Goal: Transaction & Acquisition: Purchase product/service

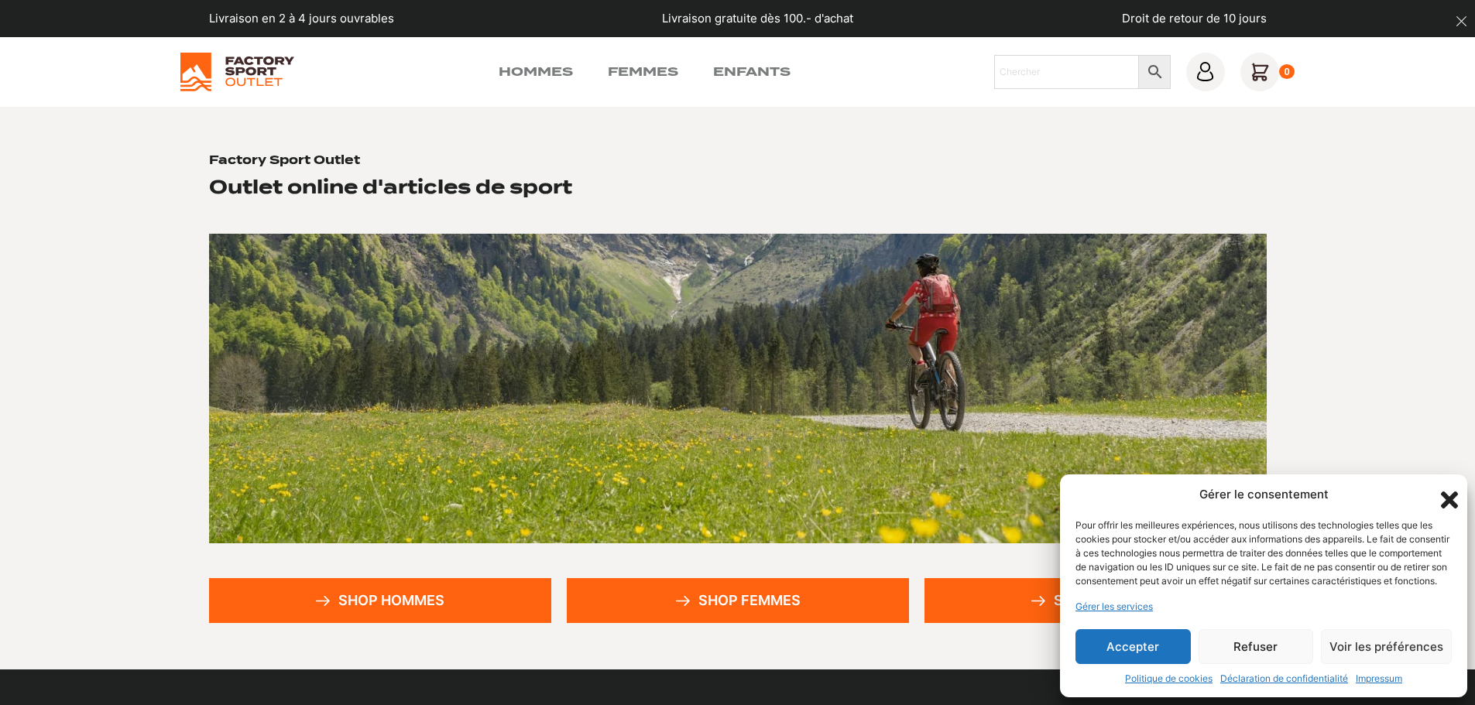
click at [1116, 637] on button "Accepter" at bounding box center [1132, 646] width 115 height 35
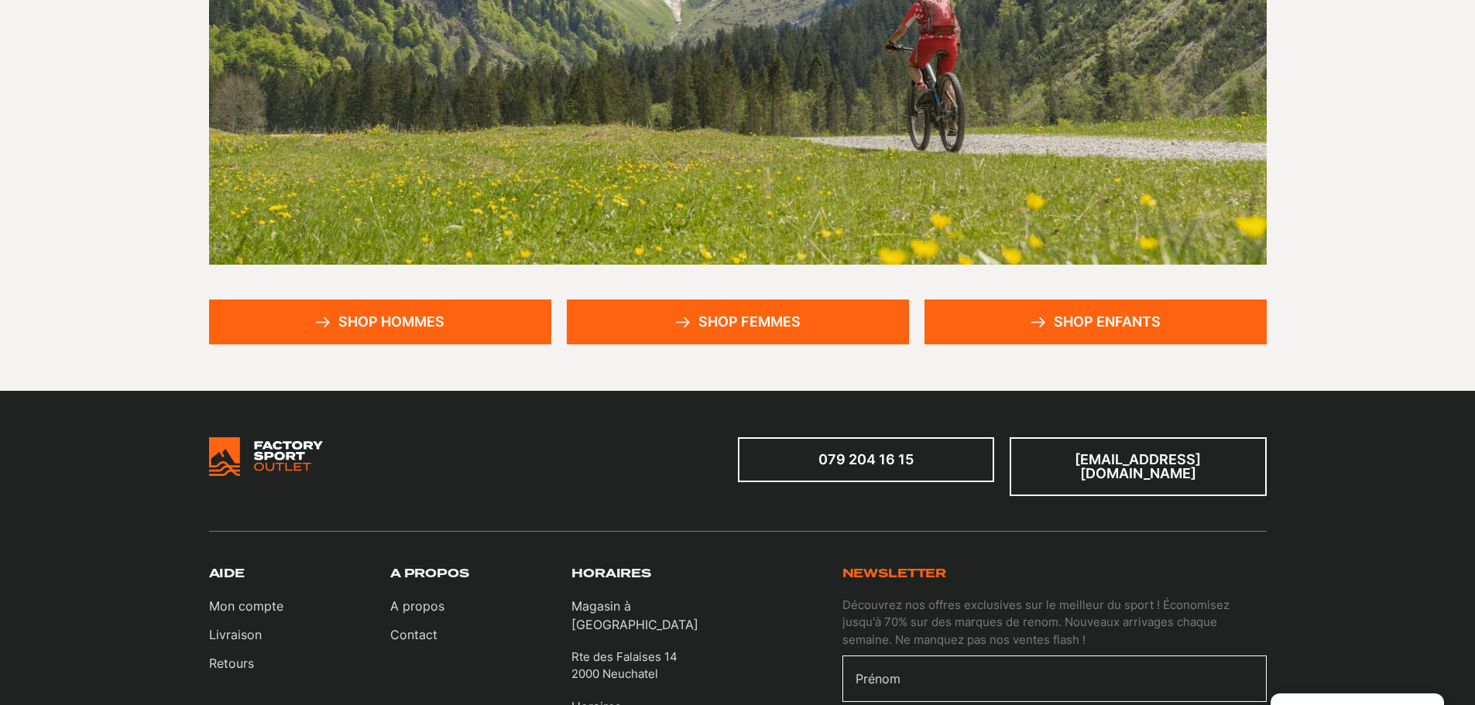
scroll to position [310, 0]
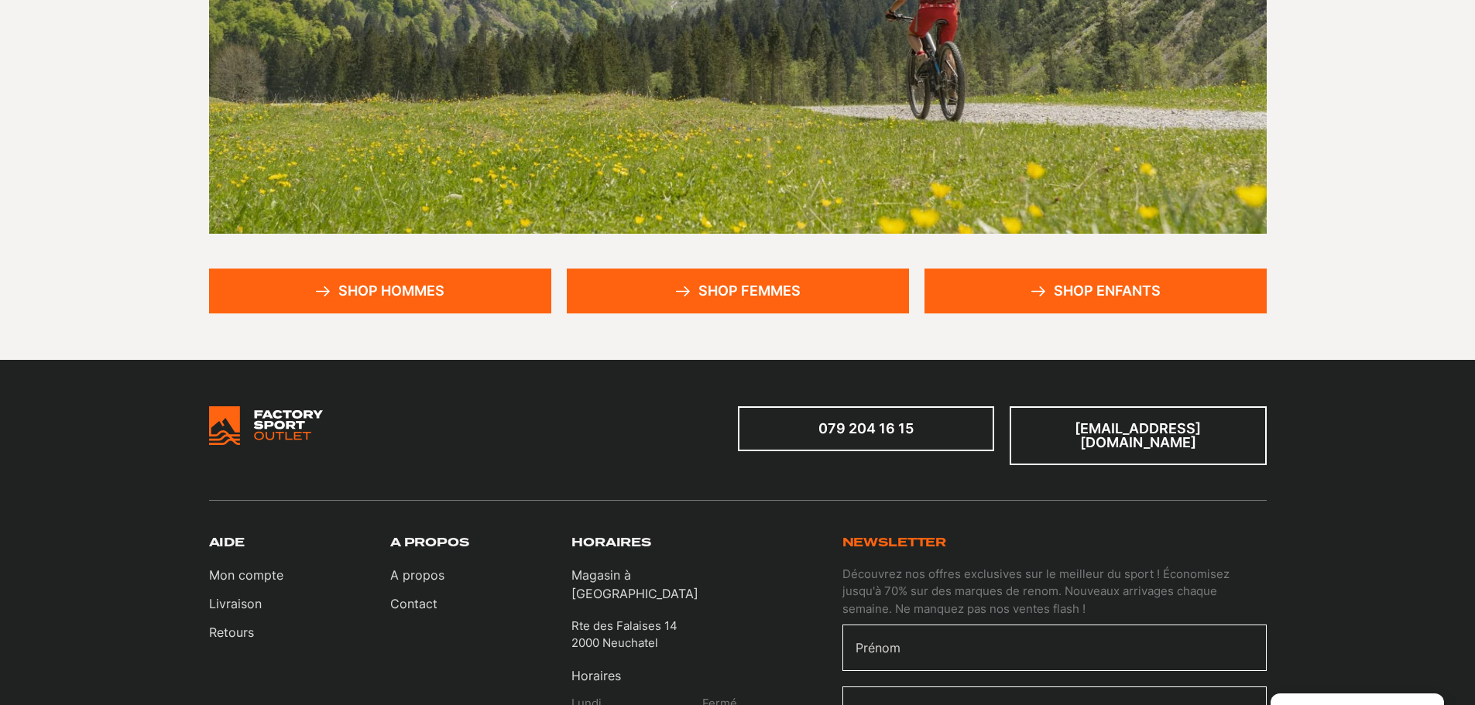
click at [725, 300] on link "Shop femmes" at bounding box center [738, 291] width 342 height 45
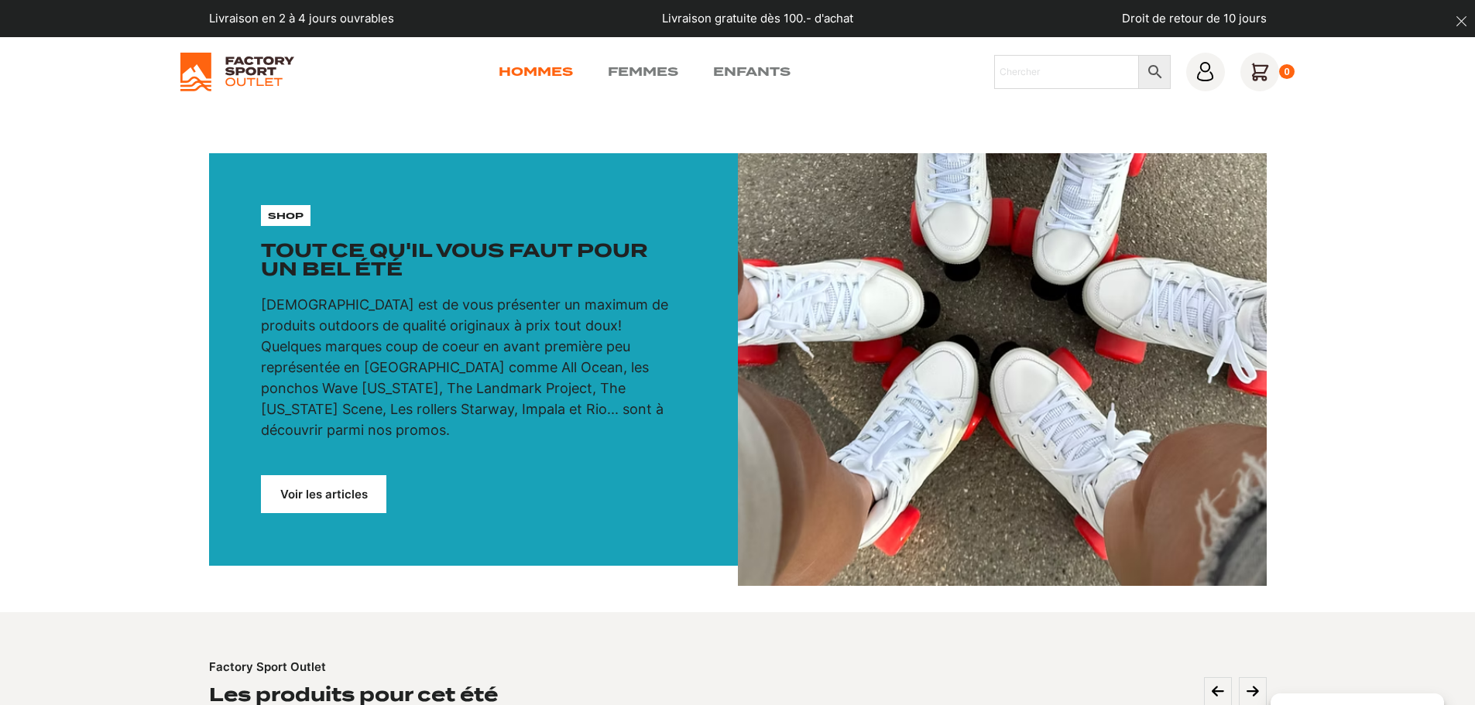
click at [545, 73] on link "Hommes" at bounding box center [536, 72] width 74 height 19
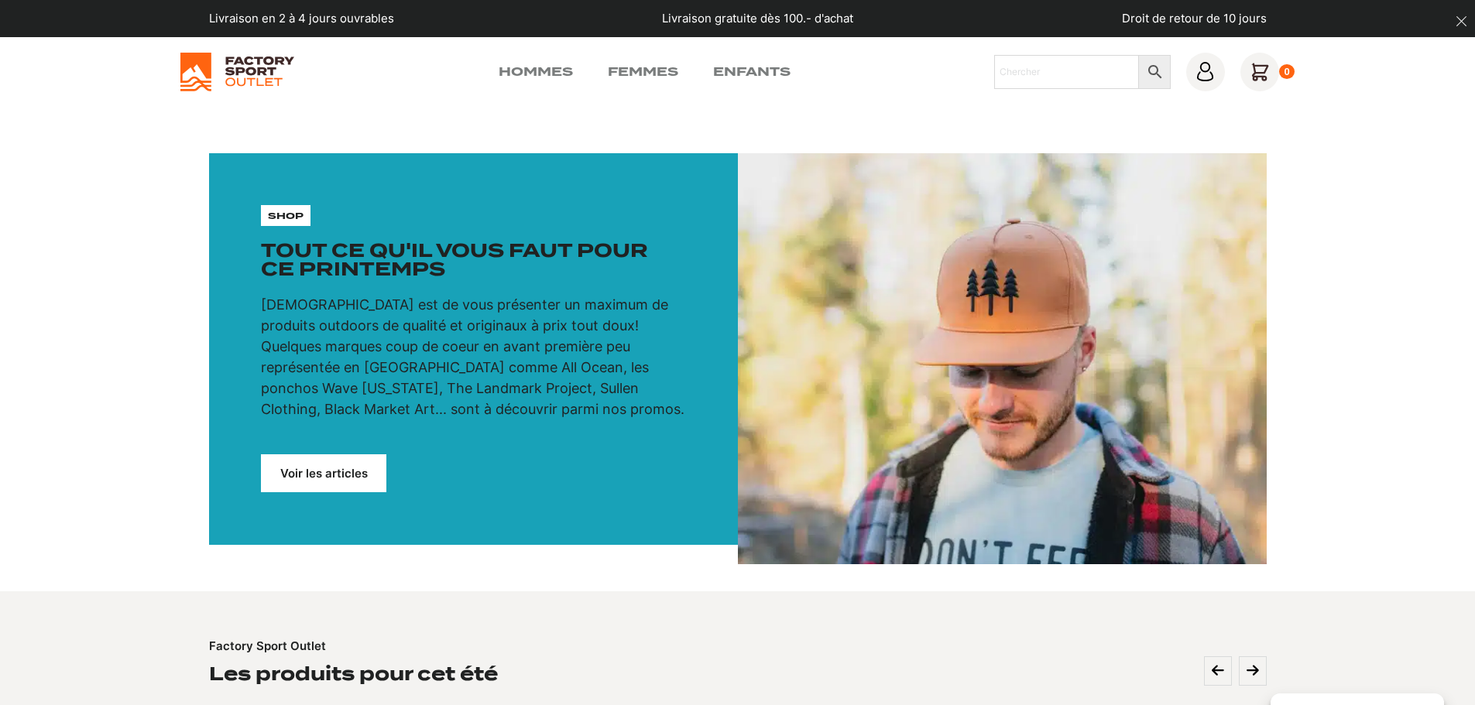
click at [294, 220] on p "shop" at bounding box center [286, 216] width 36 height 14
click at [639, 69] on link "Femmes" at bounding box center [643, 72] width 70 height 19
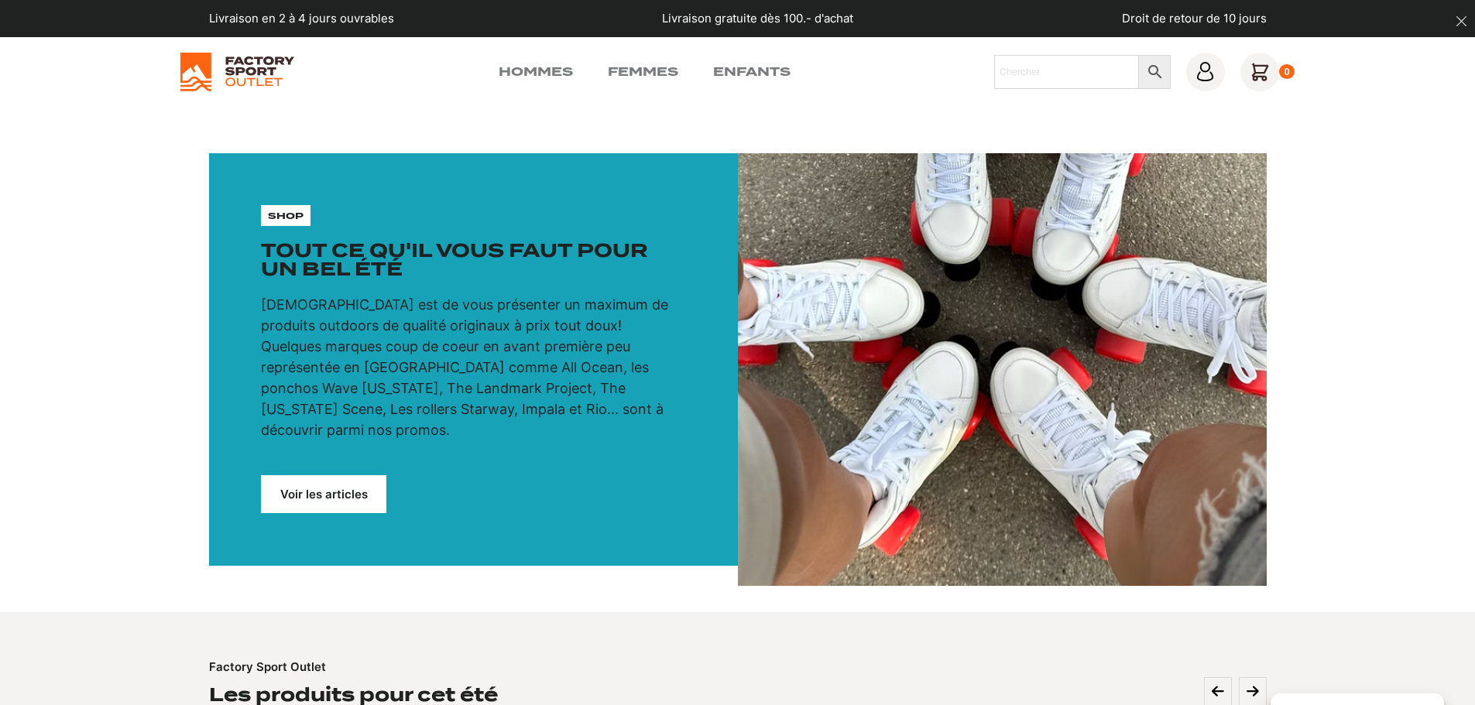
click at [367, 475] on link "Voir les articles" at bounding box center [323, 494] width 125 height 38
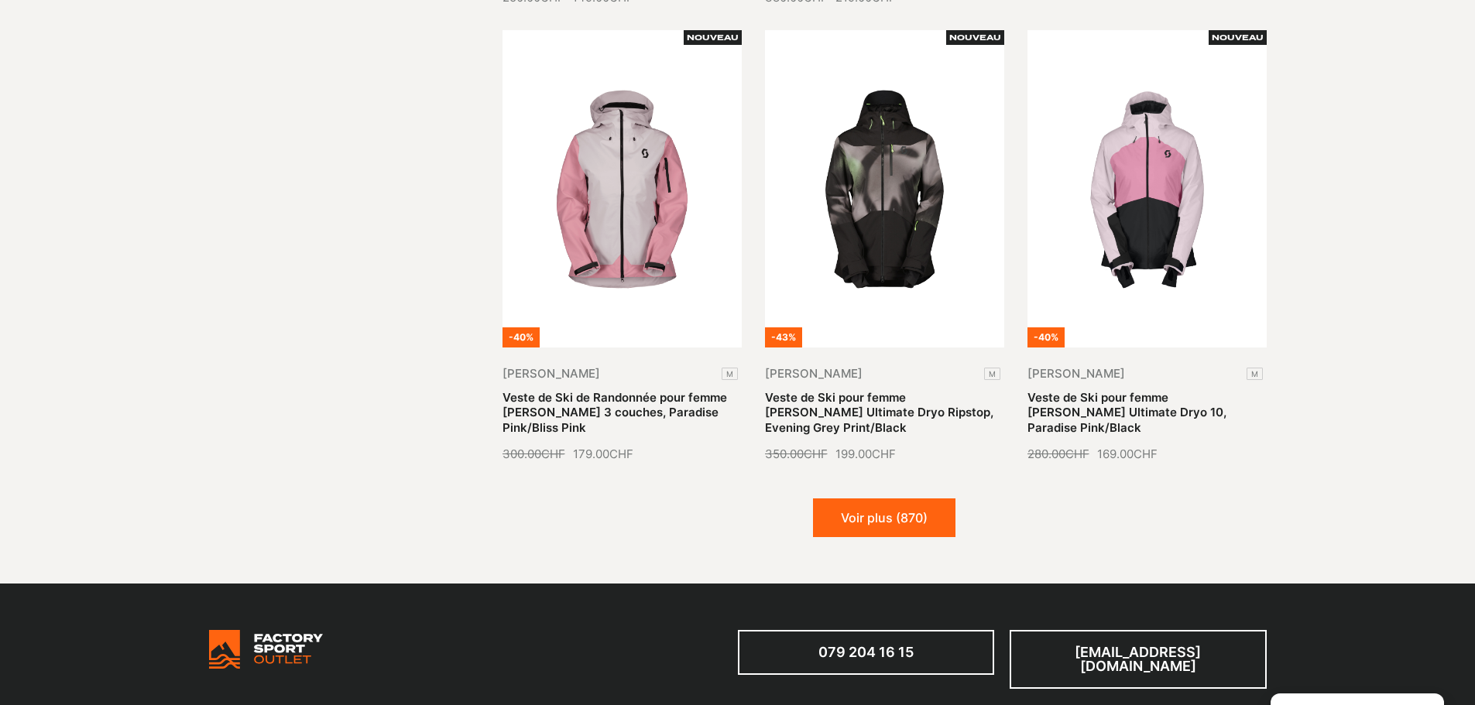
scroll to position [1703, 0]
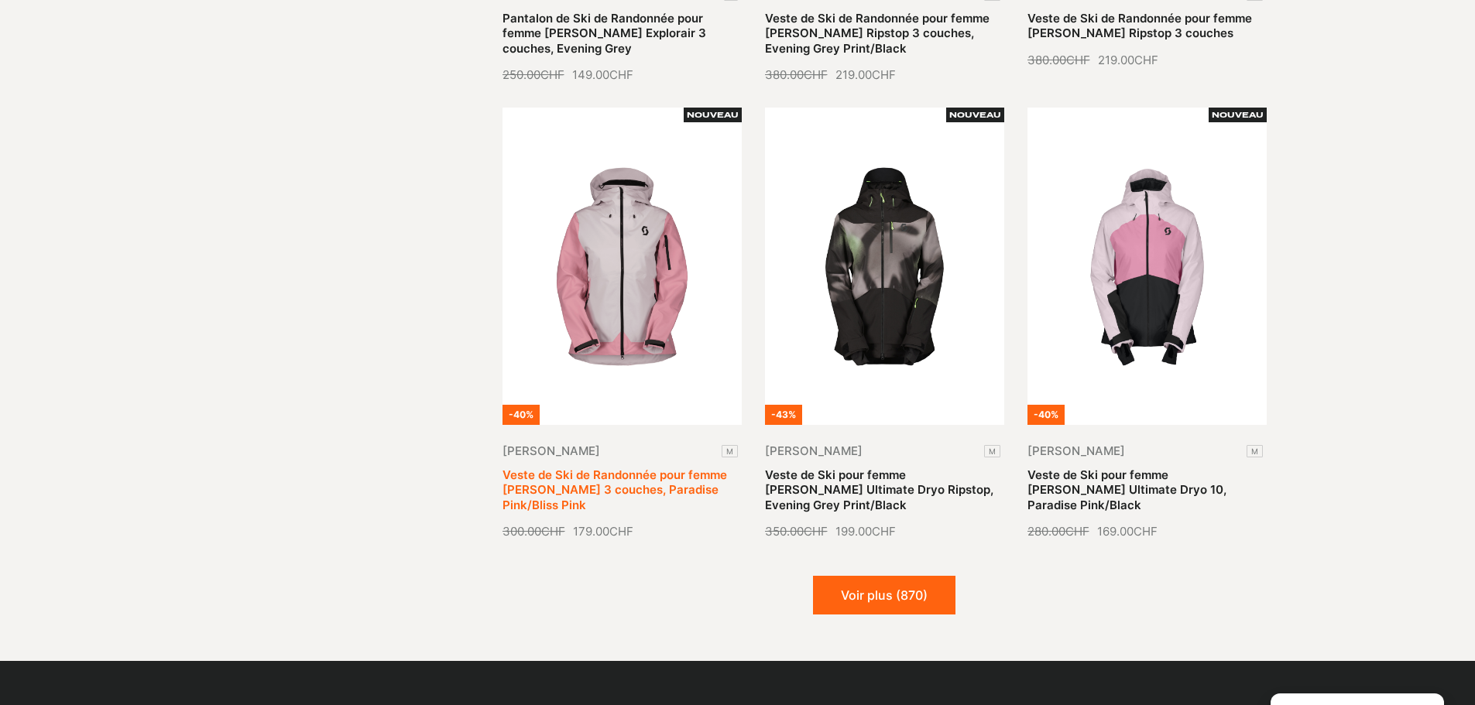
click at [612, 479] on link "Veste de Ski de Randonnée pour femme [PERSON_NAME] 3 couches, Paradise Pink/Bli…" at bounding box center [614, 490] width 225 height 45
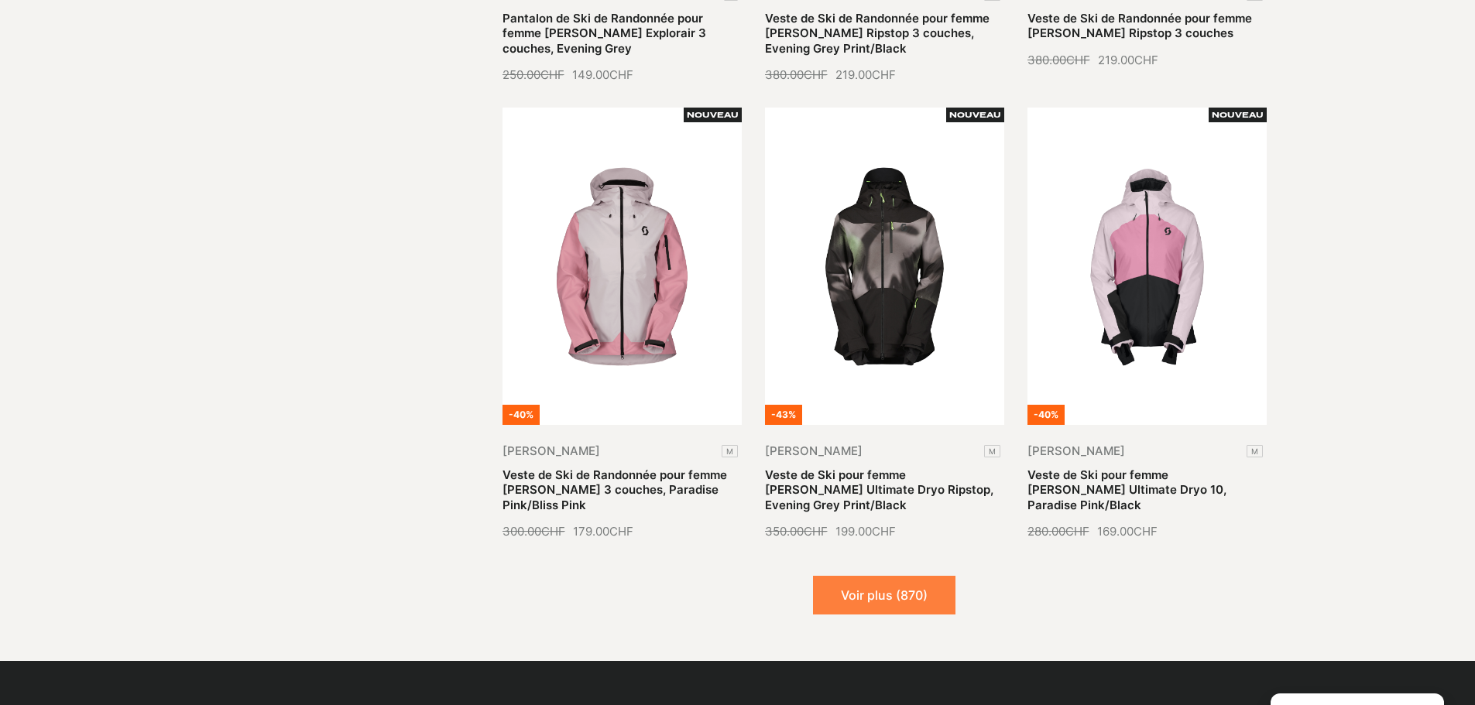
click at [904, 576] on button "Voir plus (870)" at bounding box center [884, 595] width 142 height 39
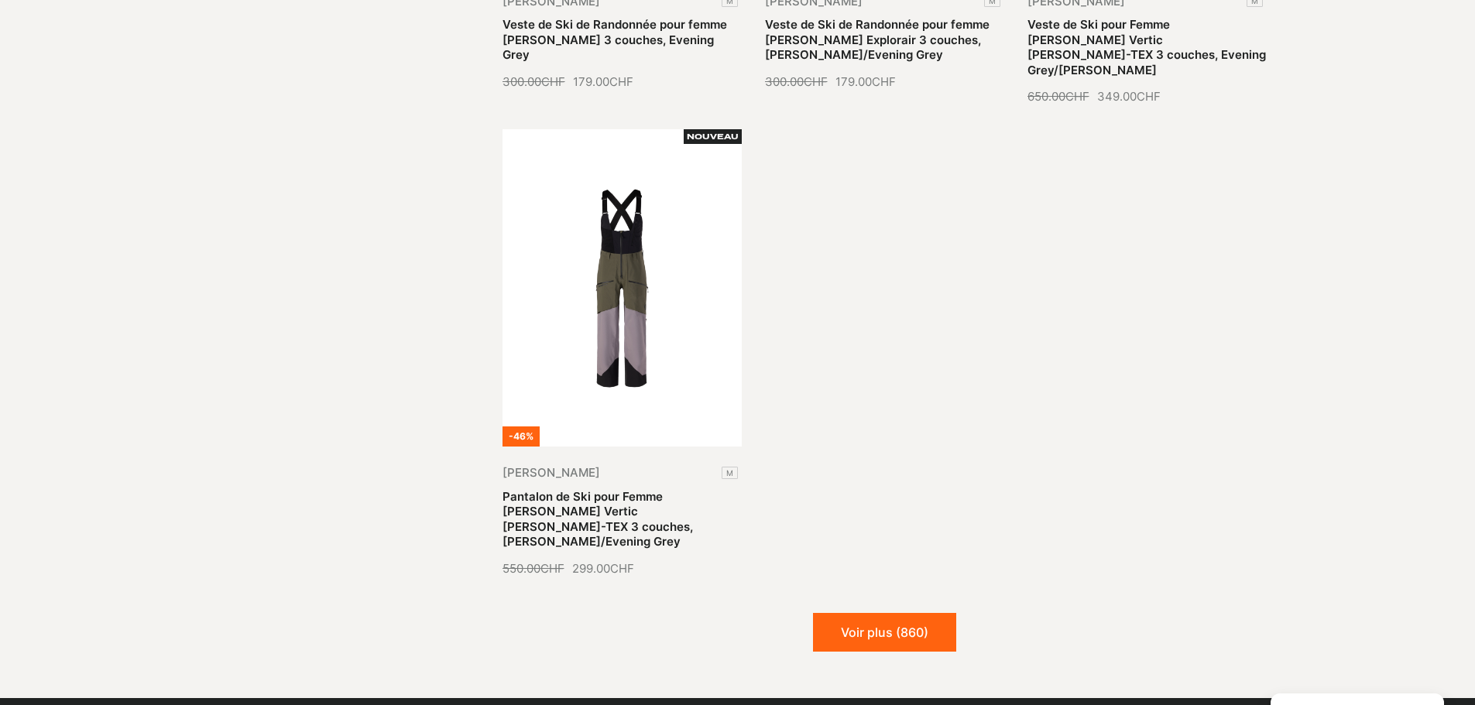
scroll to position [3561, 0]
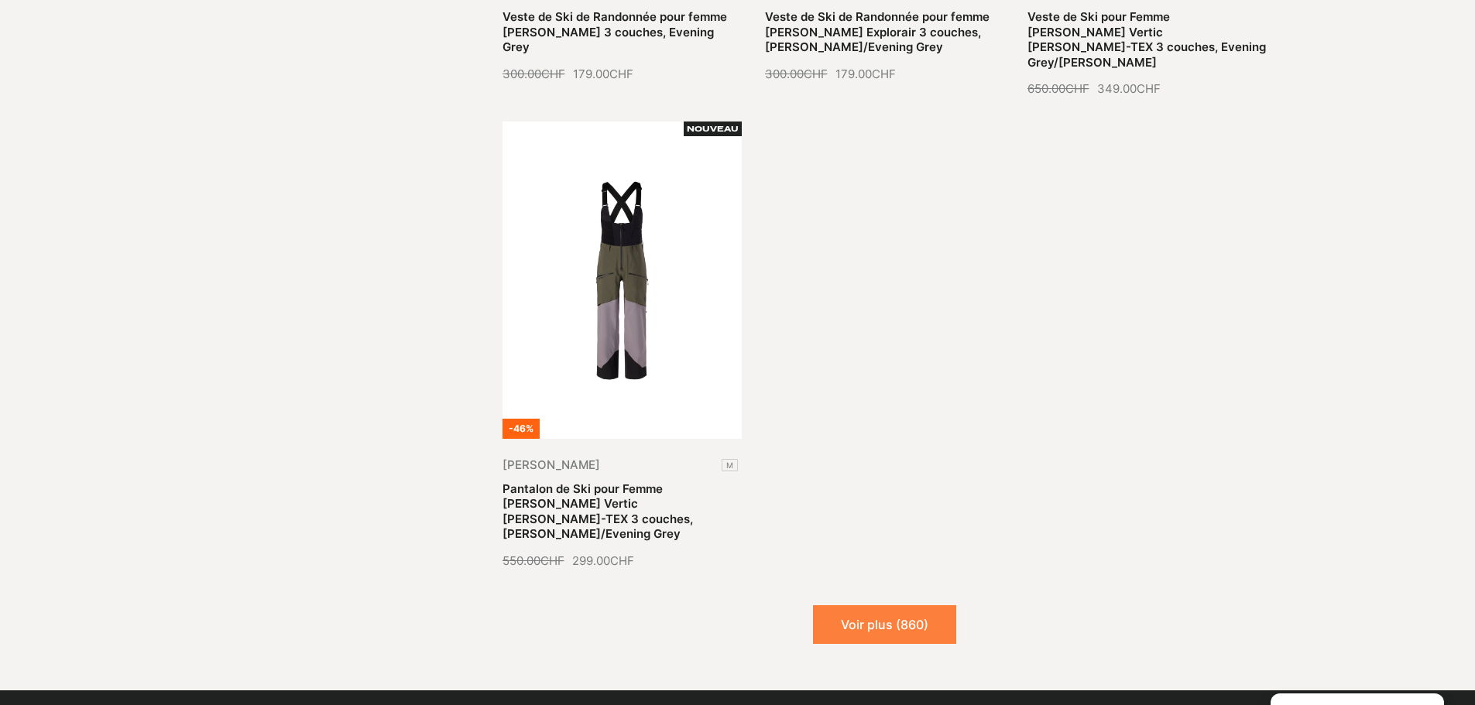
click at [900, 605] on button "Voir plus (860)" at bounding box center [884, 624] width 143 height 39
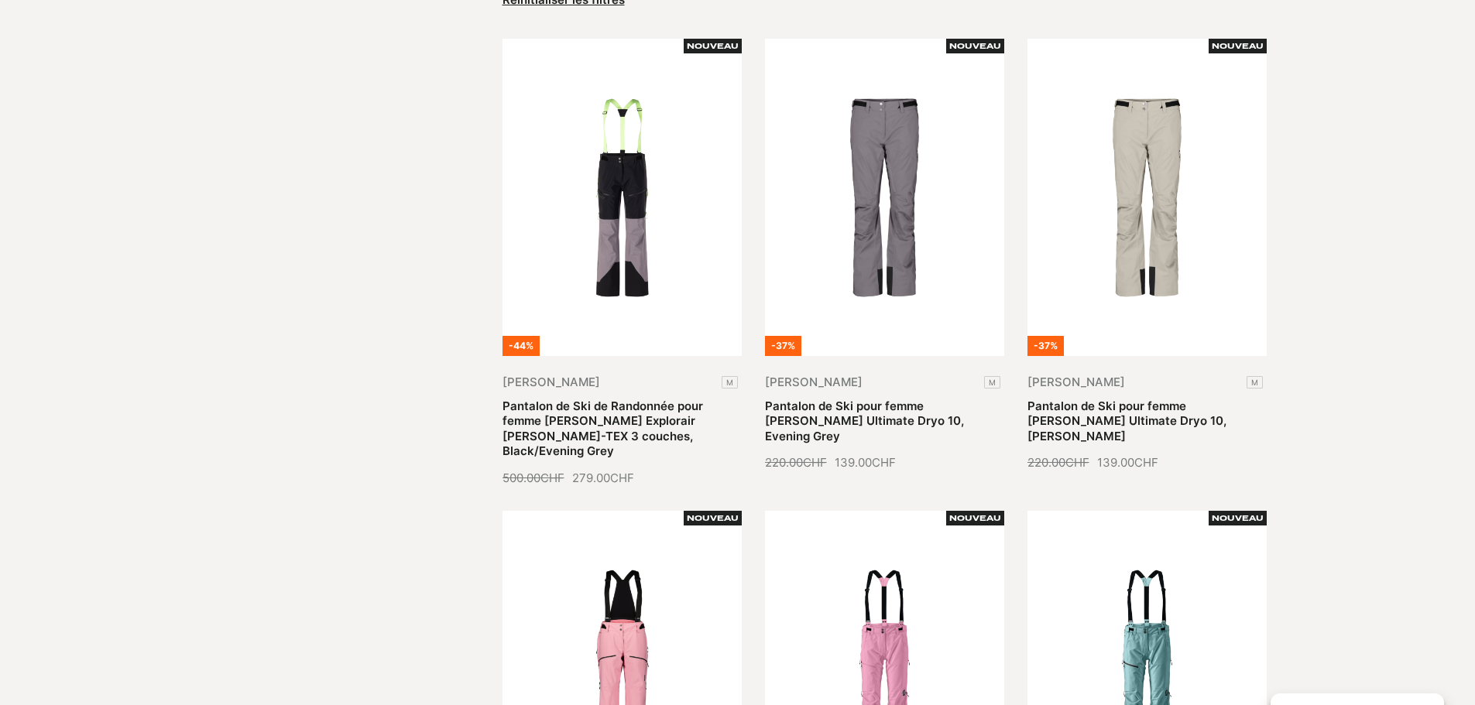
scroll to position [0, 0]
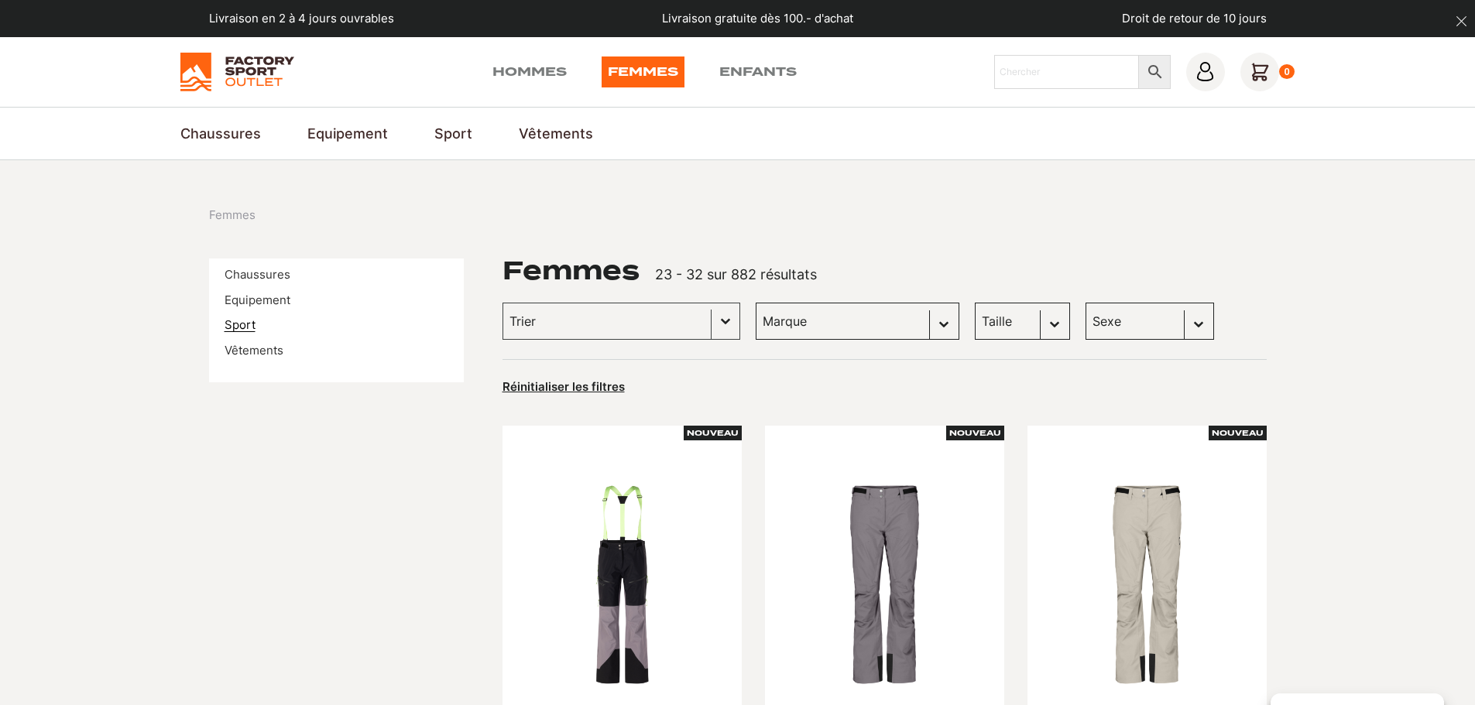
click at [253, 323] on link "Sport" at bounding box center [240, 324] width 31 height 15
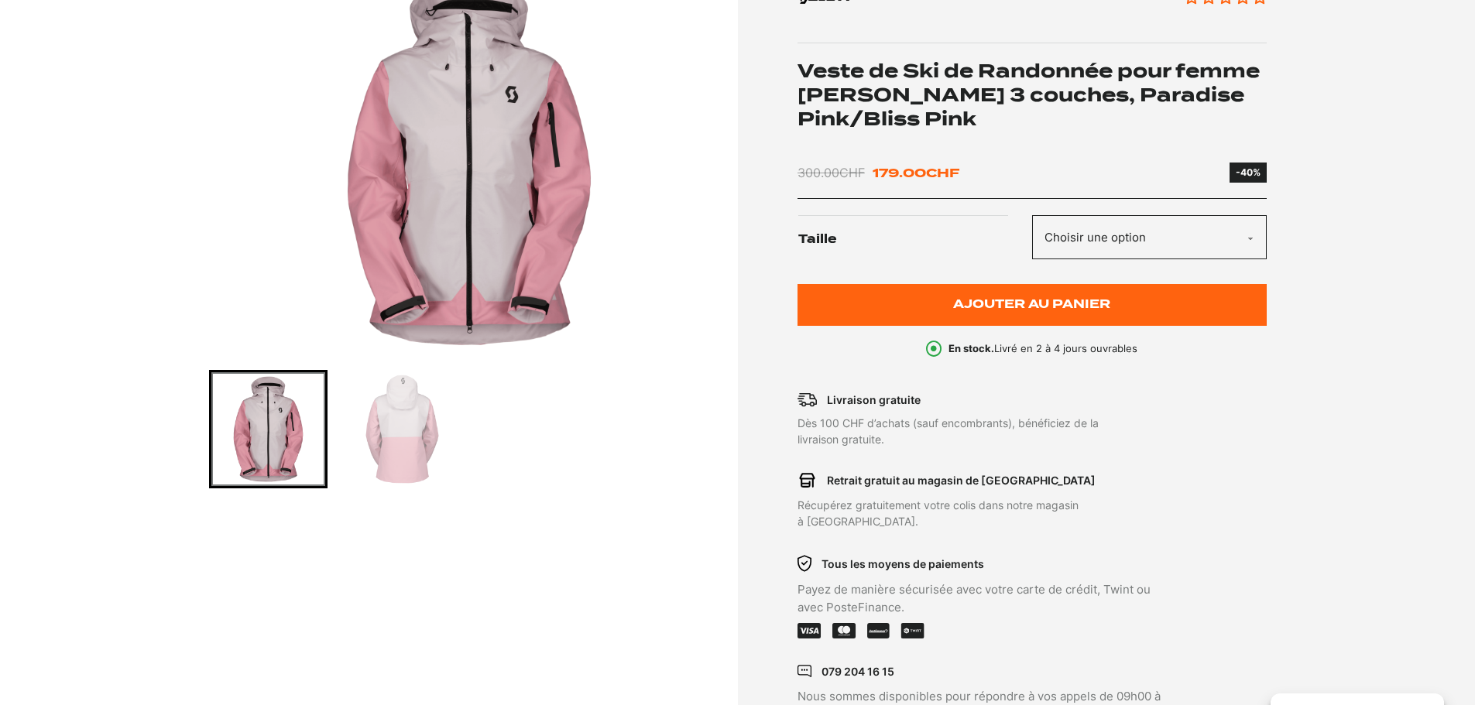
scroll to position [310, 0]
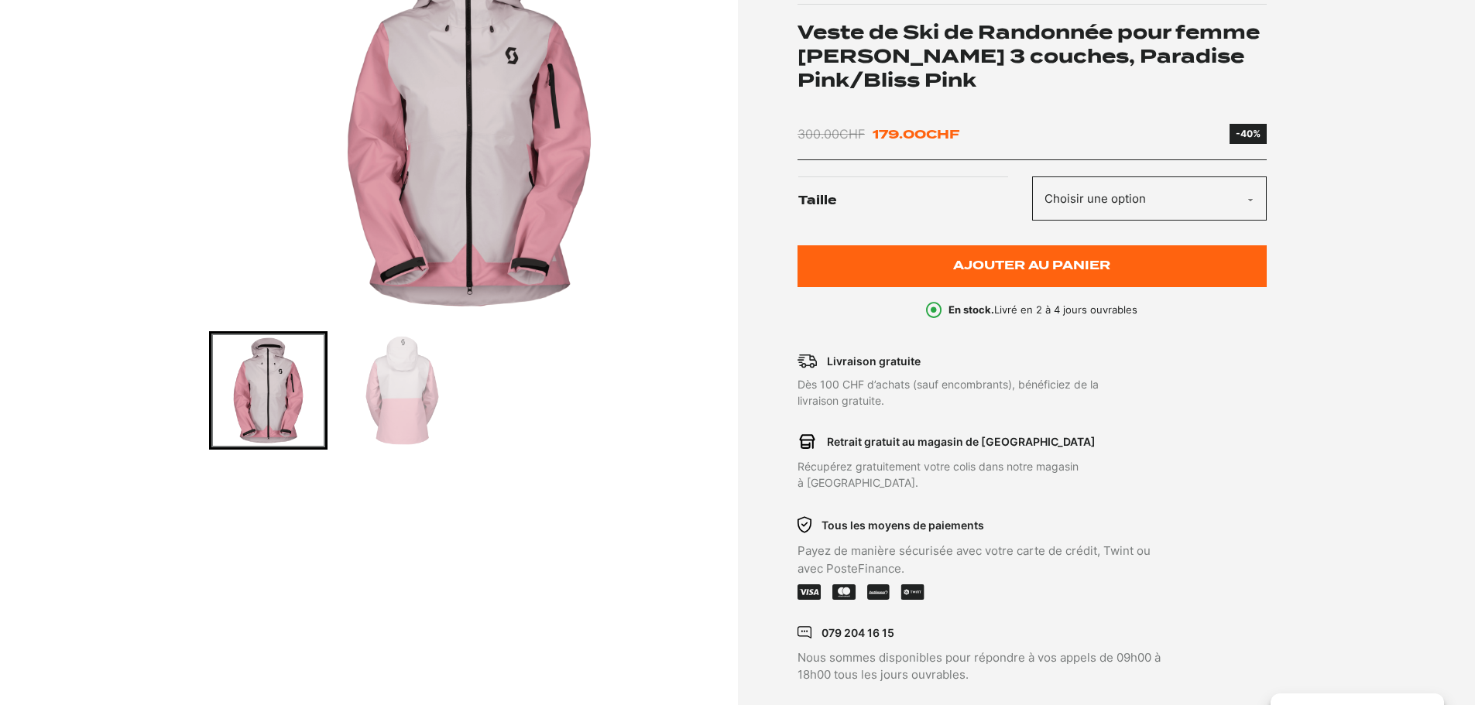
click at [1208, 188] on select "Choisir une option M" at bounding box center [1149, 199] width 235 height 44
click at [410, 393] on img "Go to slide 2" at bounding box center [402, 391] width 114 height 114
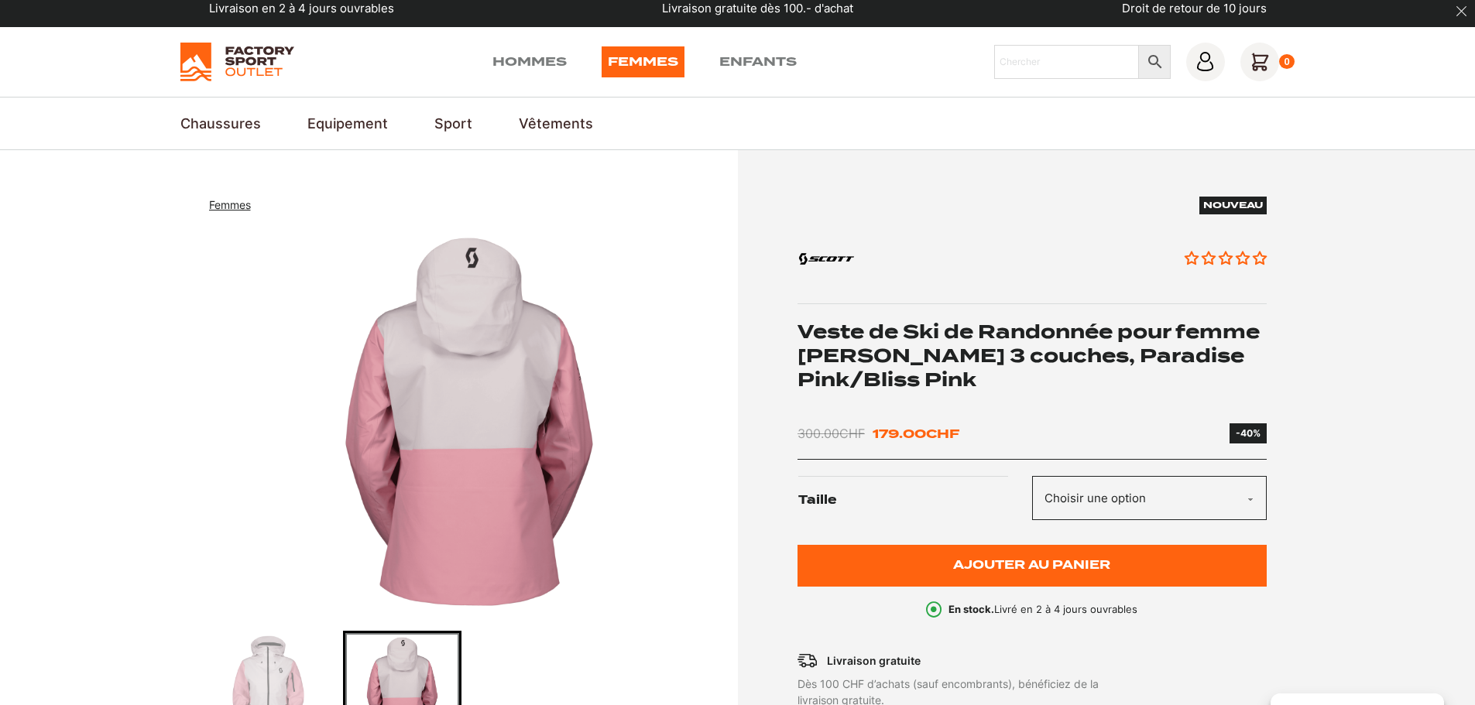
scroll to position [0, 0]
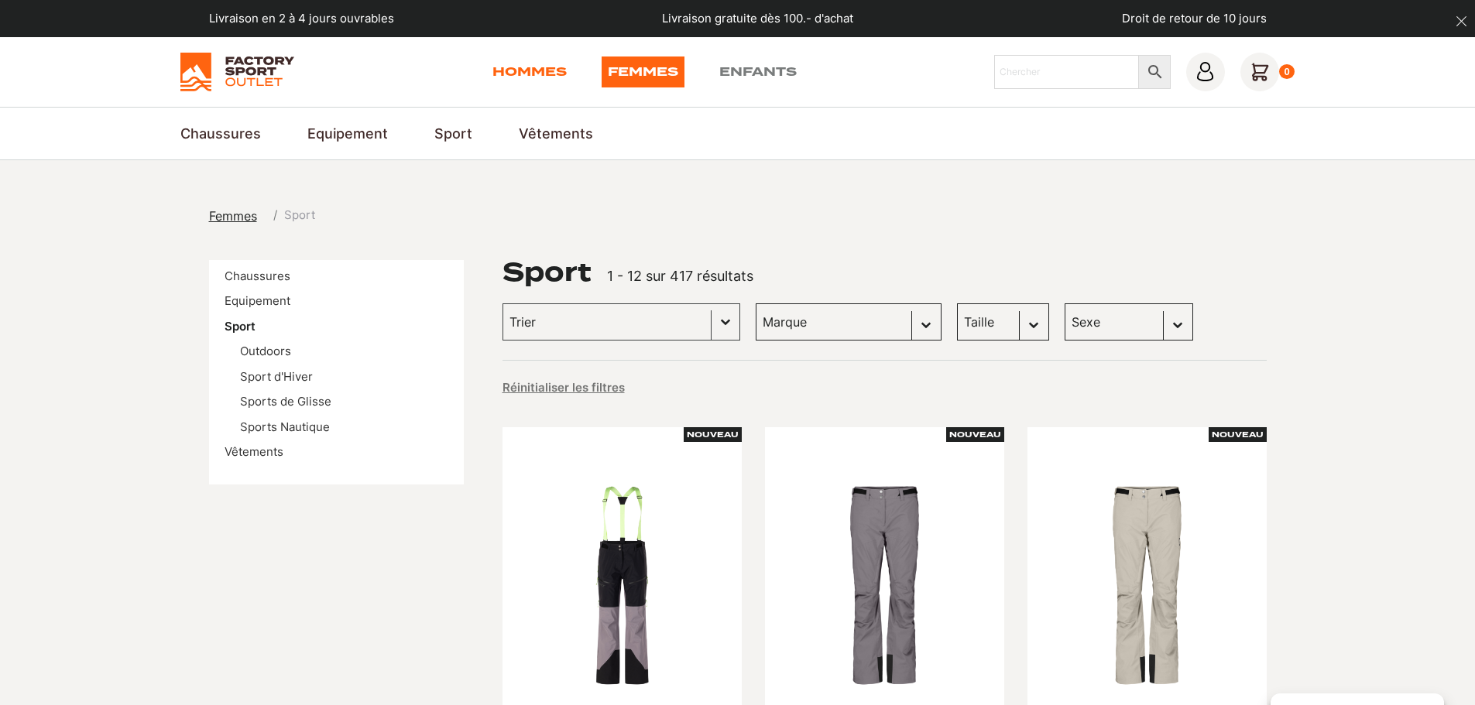
click at [516, 74] on link "Hommes" at bounding box center [529, 72] width 74 height 31
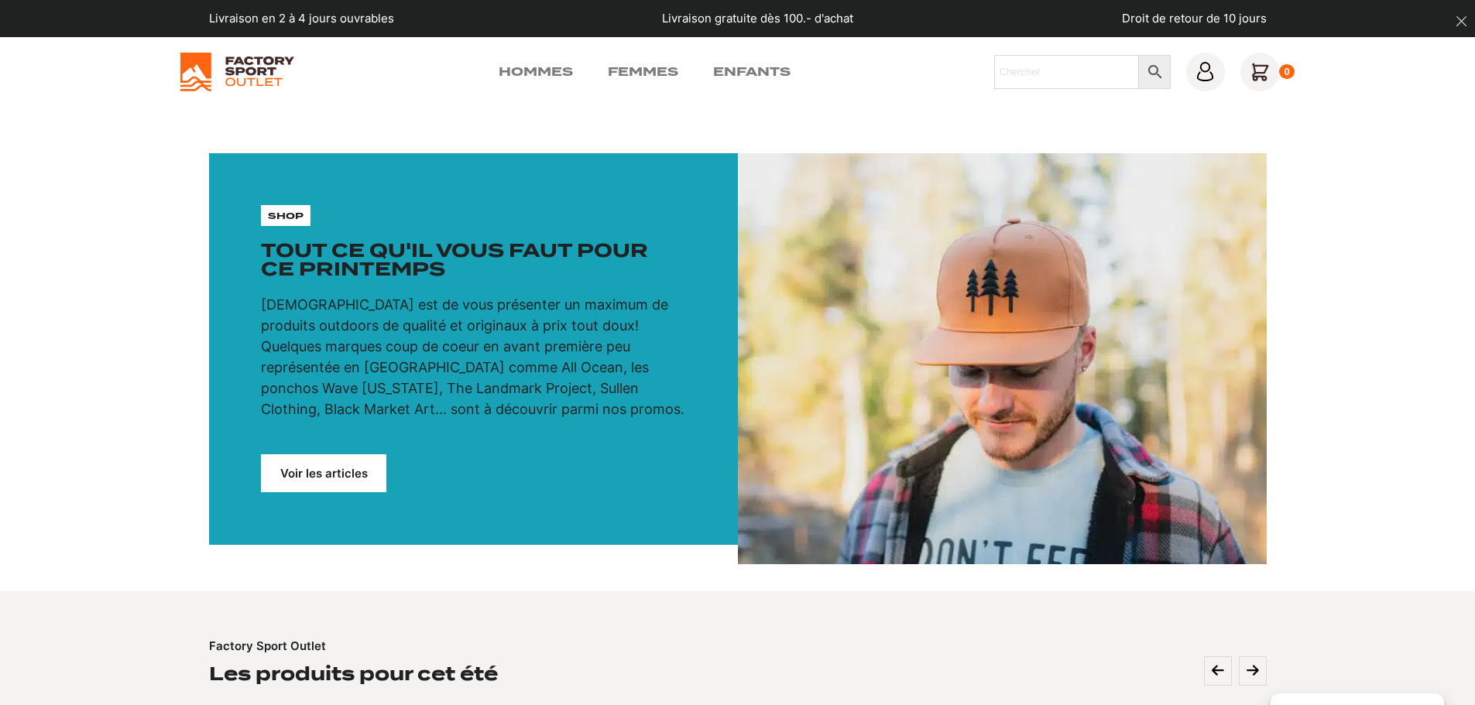
click at [307, 213] on div "shop" at bounding box center [286, 215] width 50 height 21
click at [279, 213] on p "shop" at bounding box center [286, 216] width 36 height 14
click at [315, 470] on link "Voir les articles" at bounding box center [323, 473] width 125 height 38
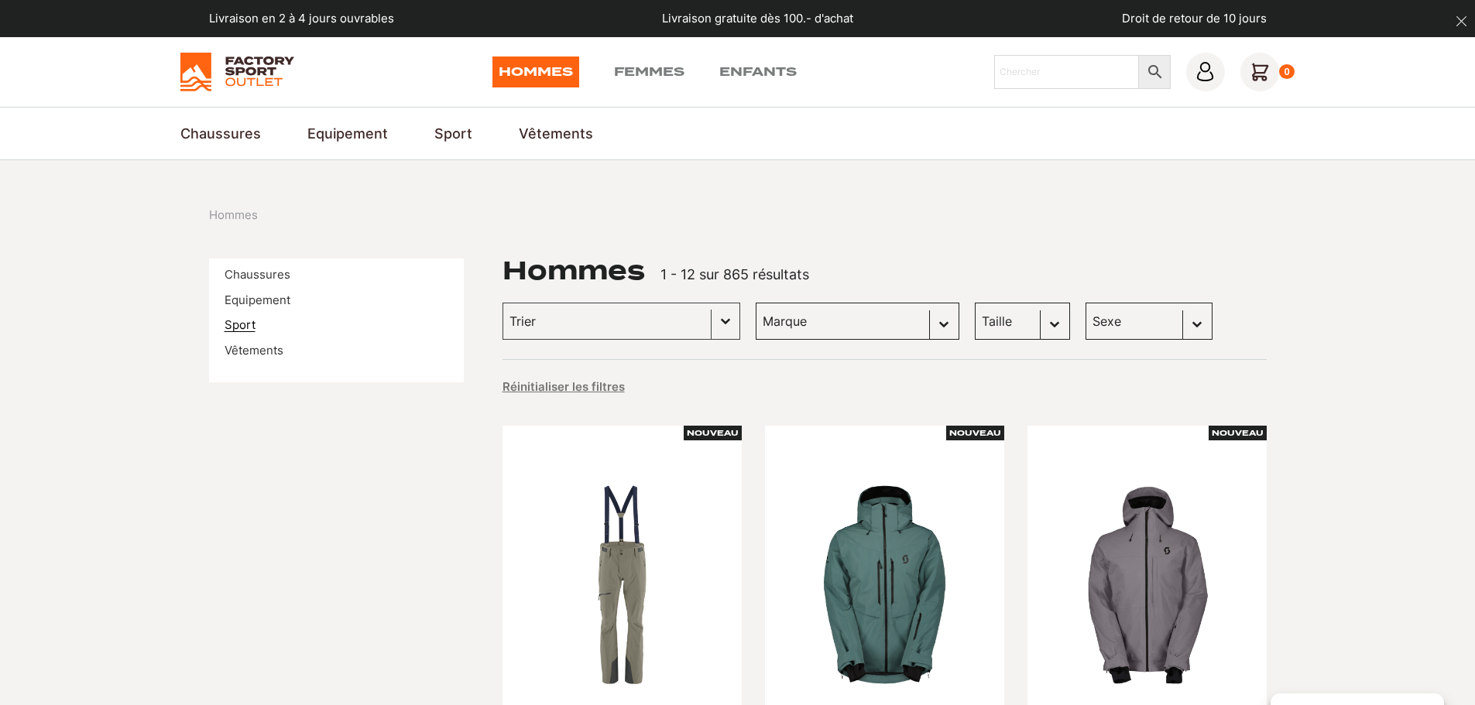
click at [239, 330] on link "Sport" at bounding box center [240, 324] width 31 height 15
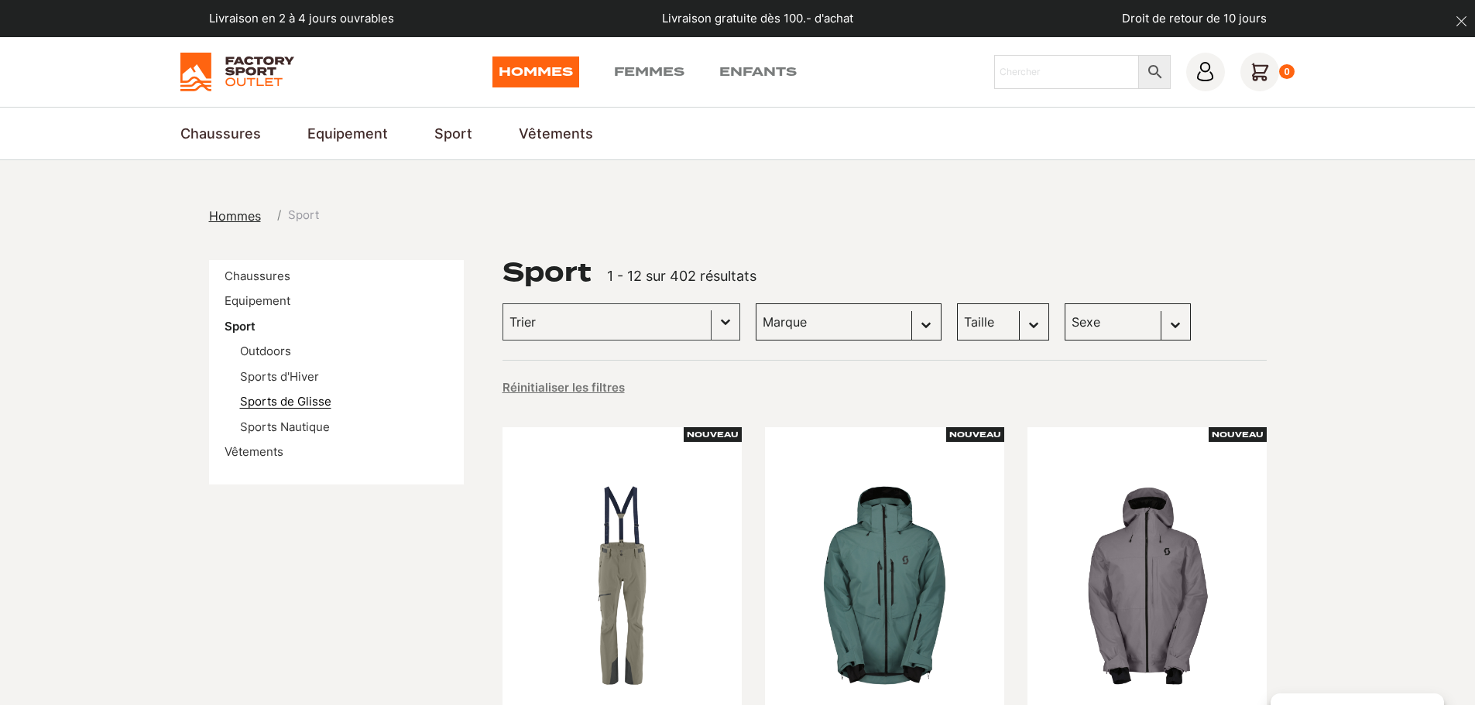
click at [264, 399] on link "Sports de Glisse" at bounding box center [285, 401] width 91 height 15
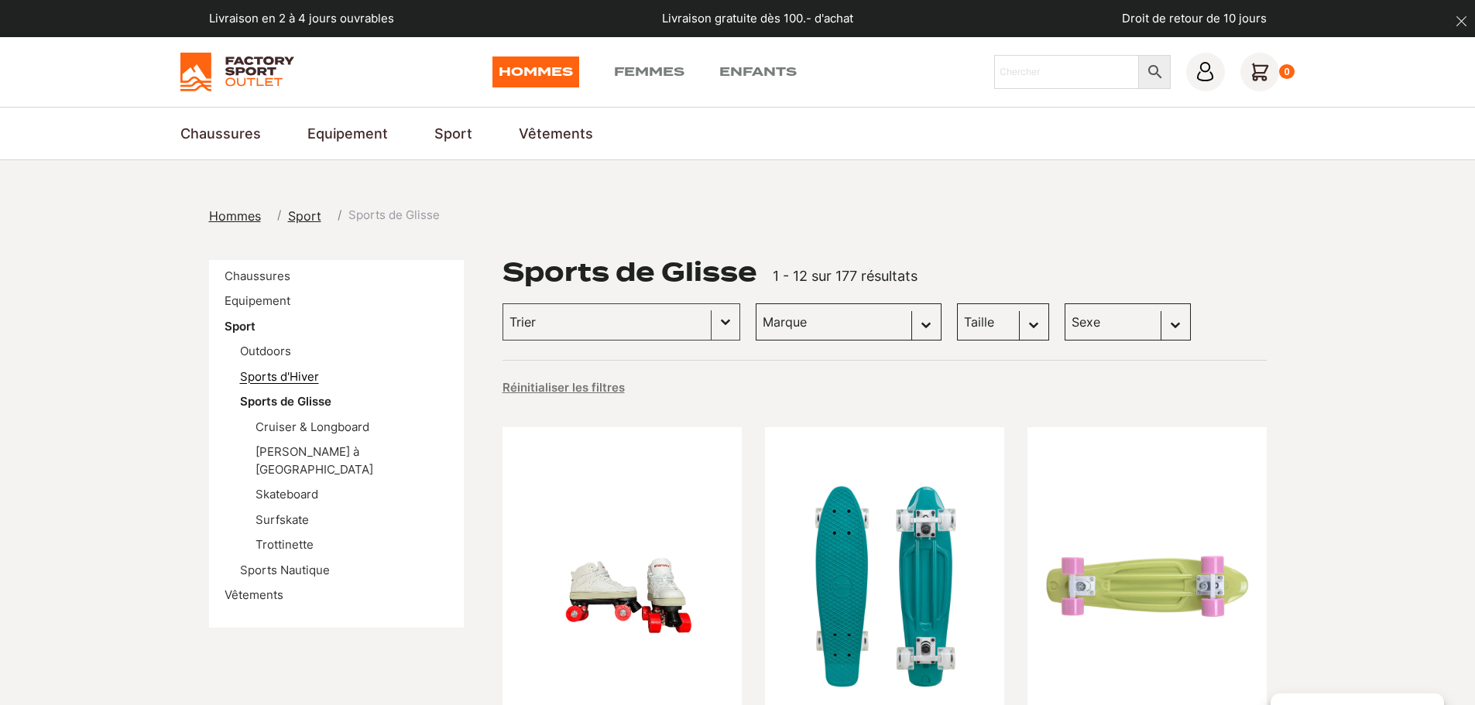
click at [253, 379] on link "Sports d'Hiver" at bounding box center [279, 376] width 79 height 15
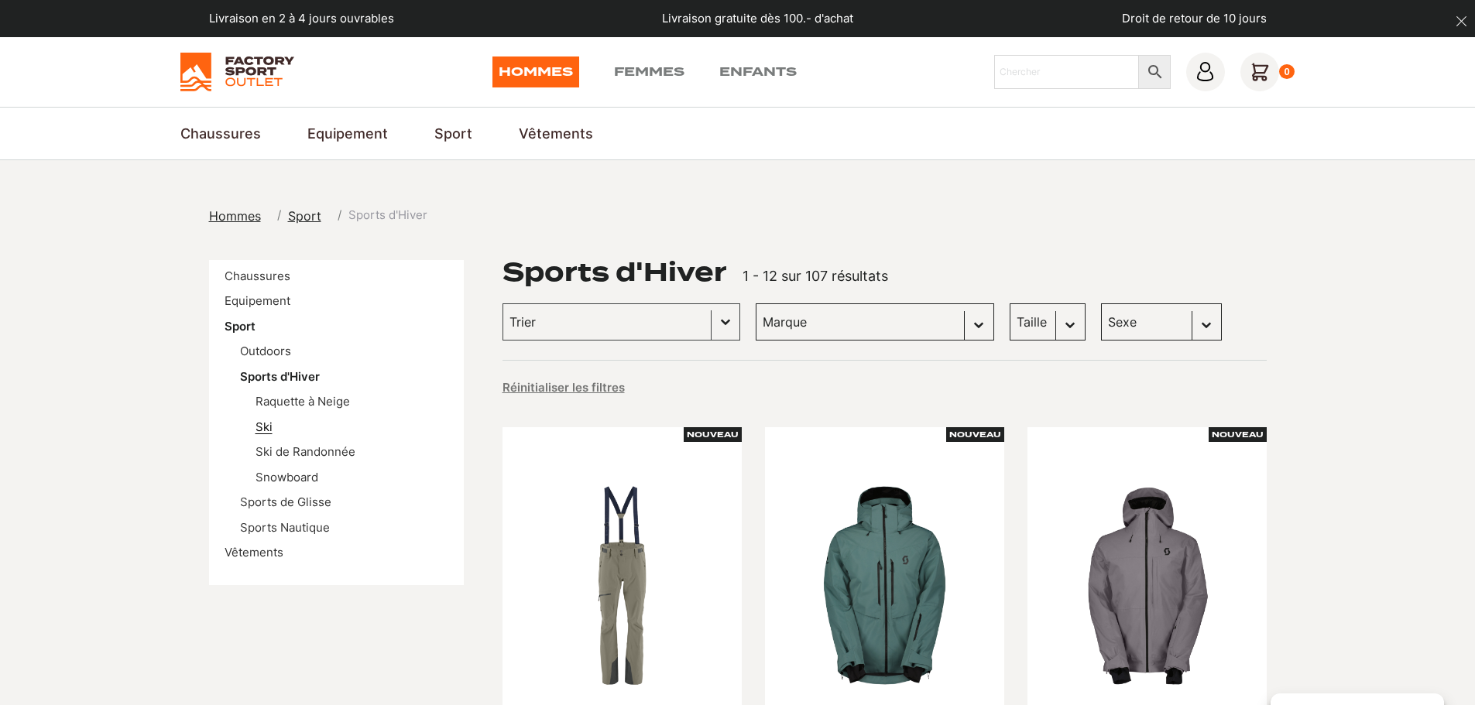
click at [259, 434] on link "Ski" at bounding box center [263, 427] width 17 height 15
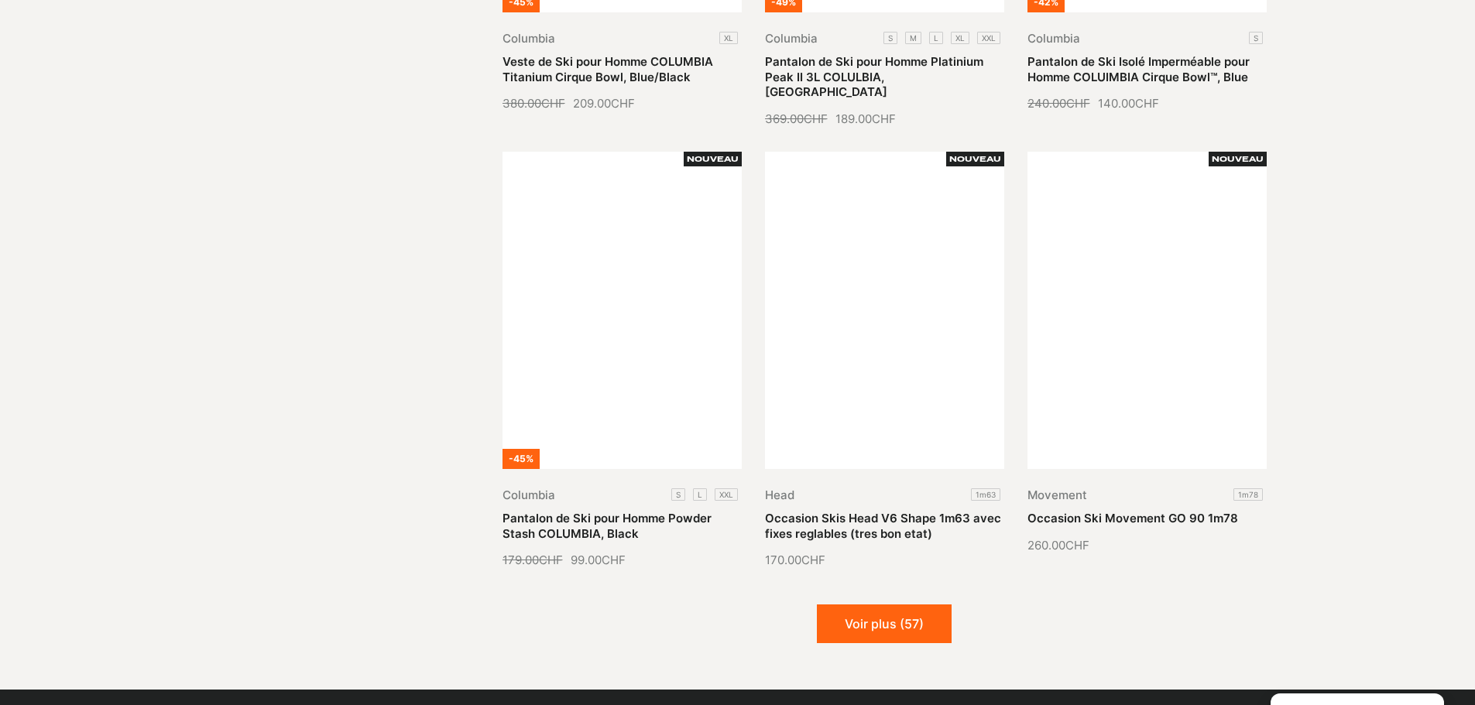
scroll to position [1781, 0]
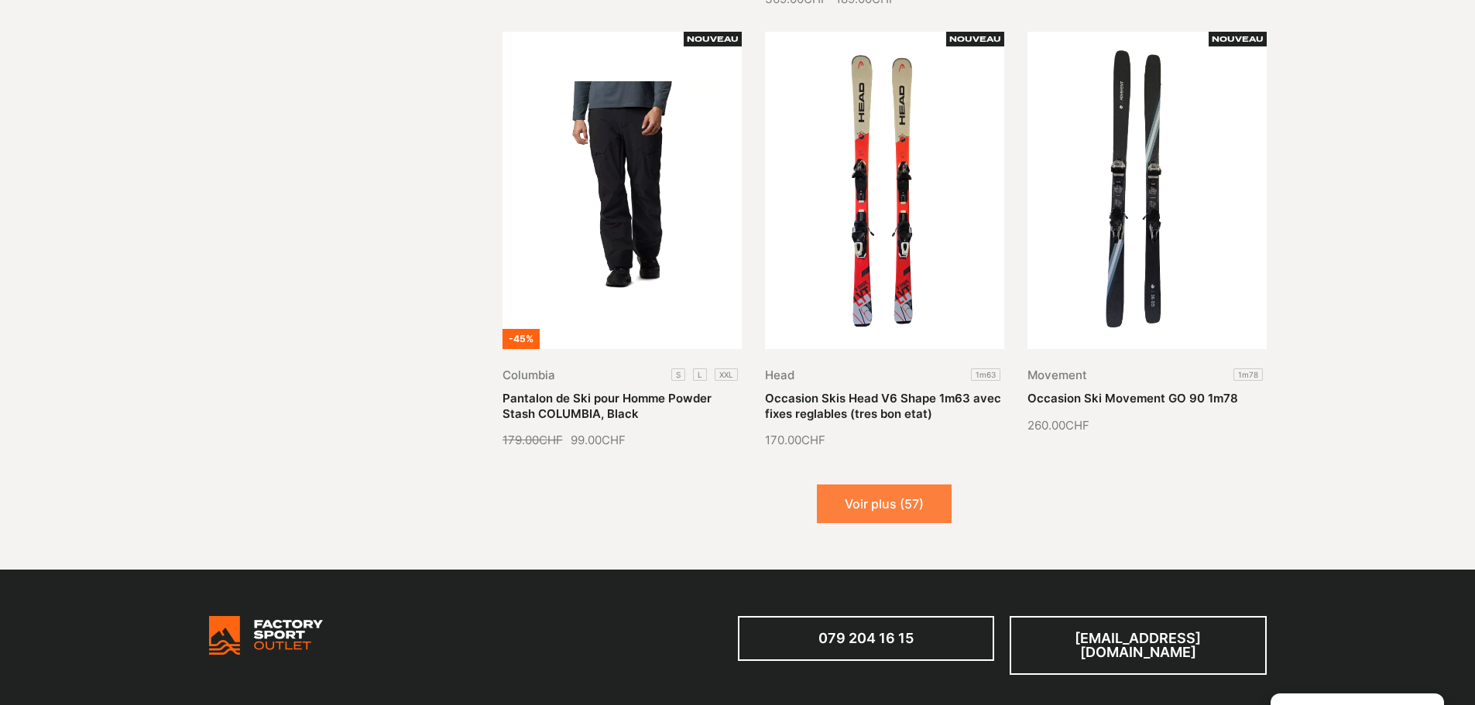
click at [850, 485] on button "Voir plus (57)" at bounding box center [884, 504] width 135 height 39
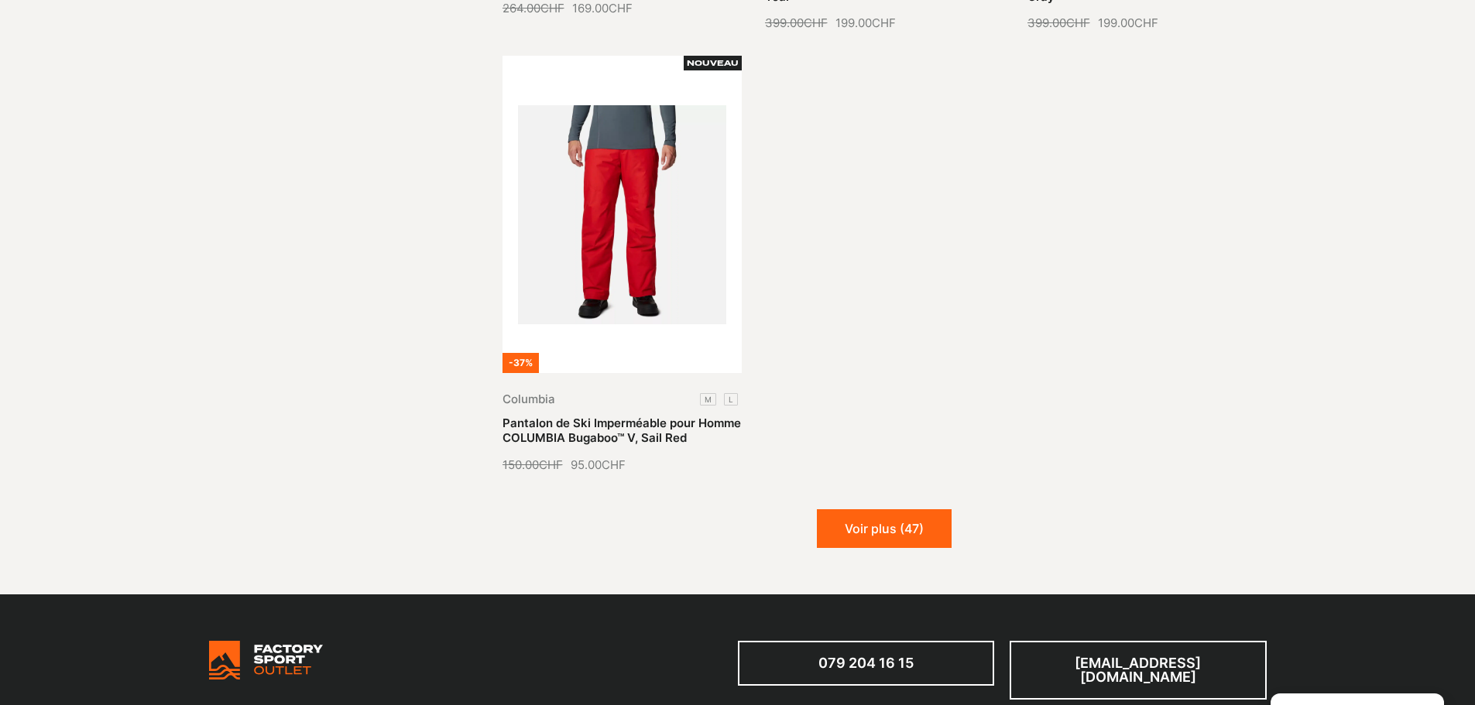
scroll to position [3561, 0]
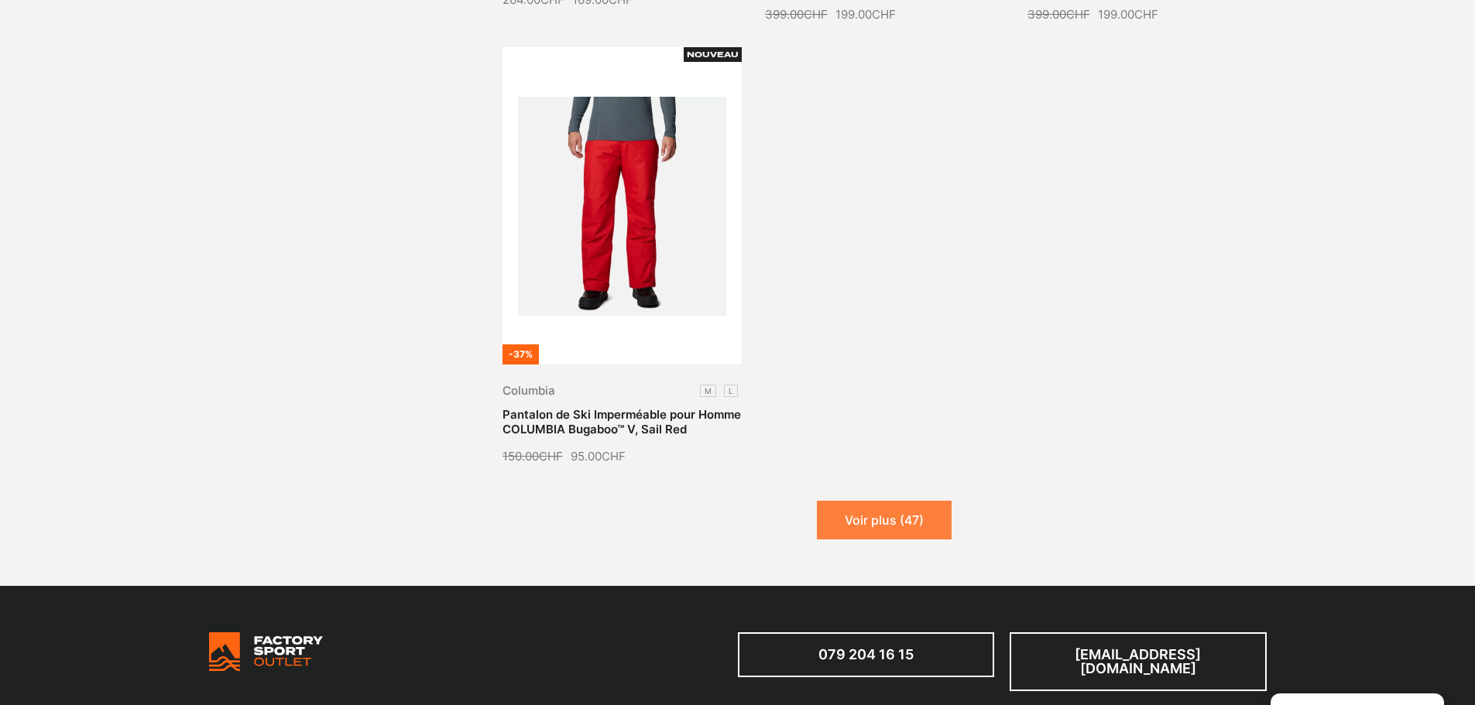
click at [865, 501] on button "Voir plus (47)" at bounding box center [884, 520] width 135 height 39
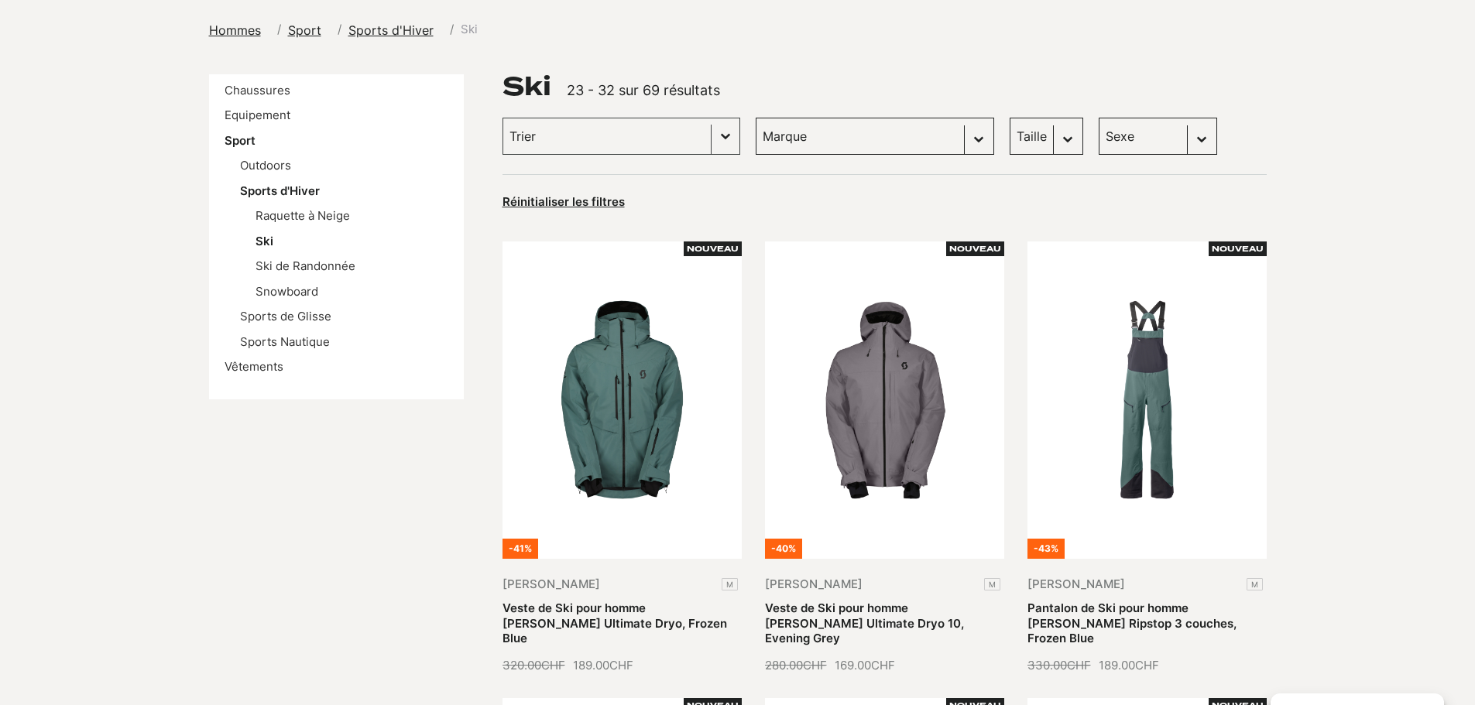
scroll to position [0, 0]
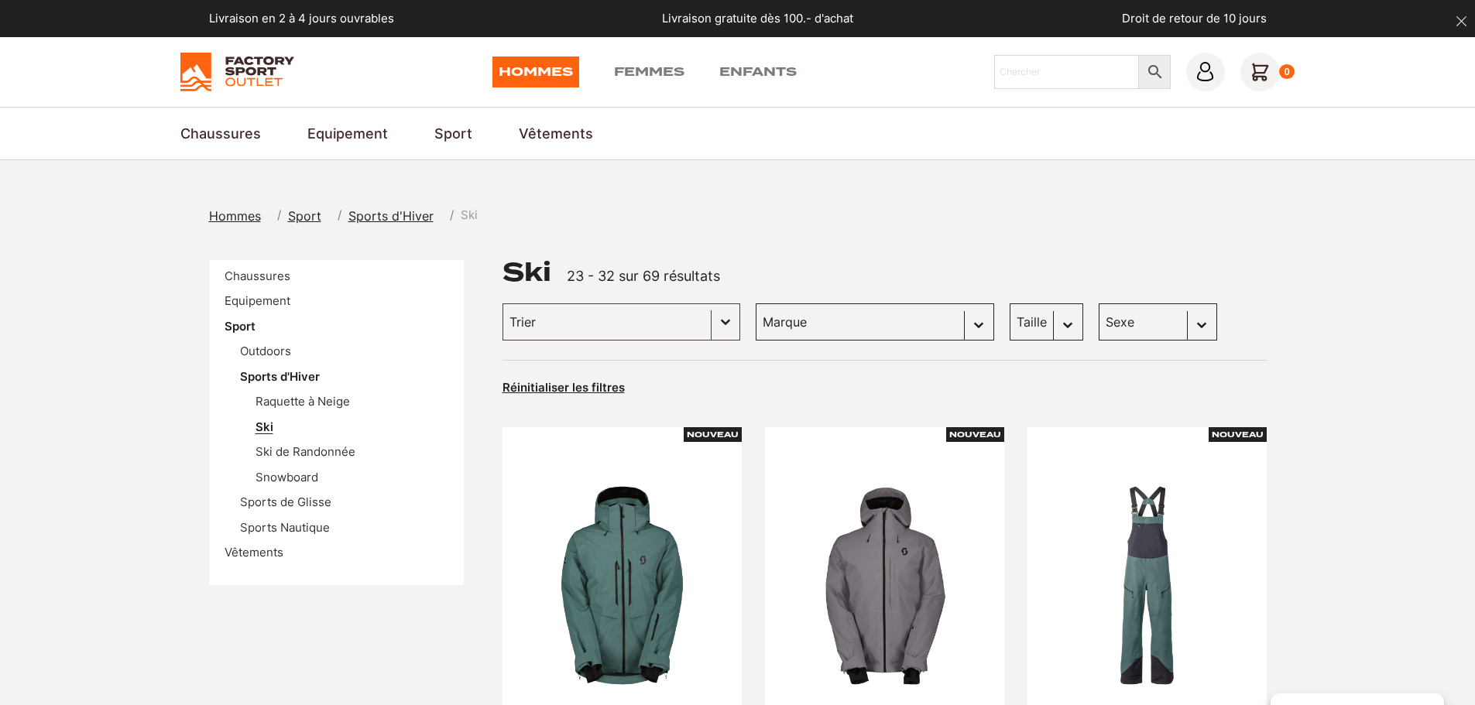
click at [266, 427] on link "Ski" at bounding box center [264, 427] width 18 height 15
click at [1099, 316] on select "Sexe Hommes (61) Femmes (22) Enfants (5)" at bounding box center [1158, 321] width 118 height 37
select select "femmes"
click at [1099, 303] on select "Sexe Hommes (61) Femmes (22) Enfants (5)" at bounding box center [1158, 321] width 118 height 37
select select "femmes"
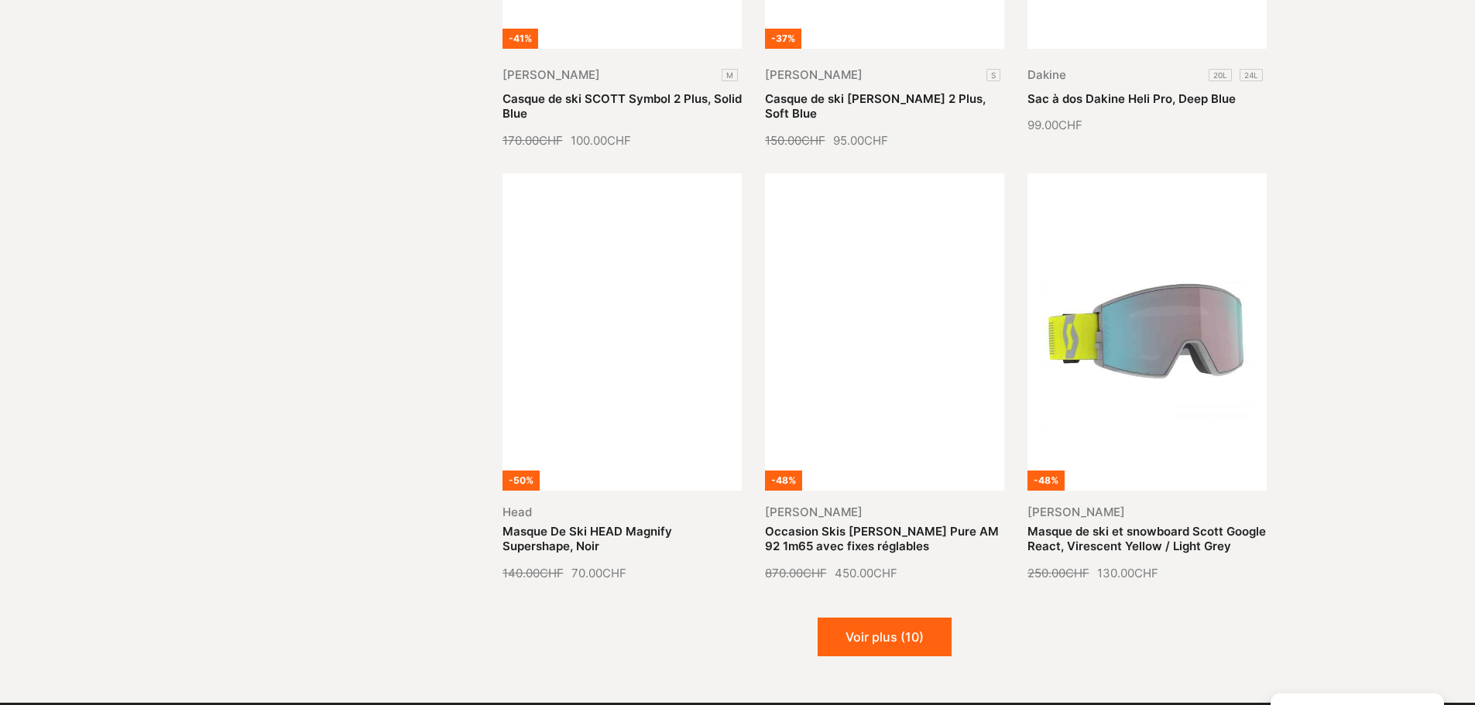
scroll to position [1626, 0]
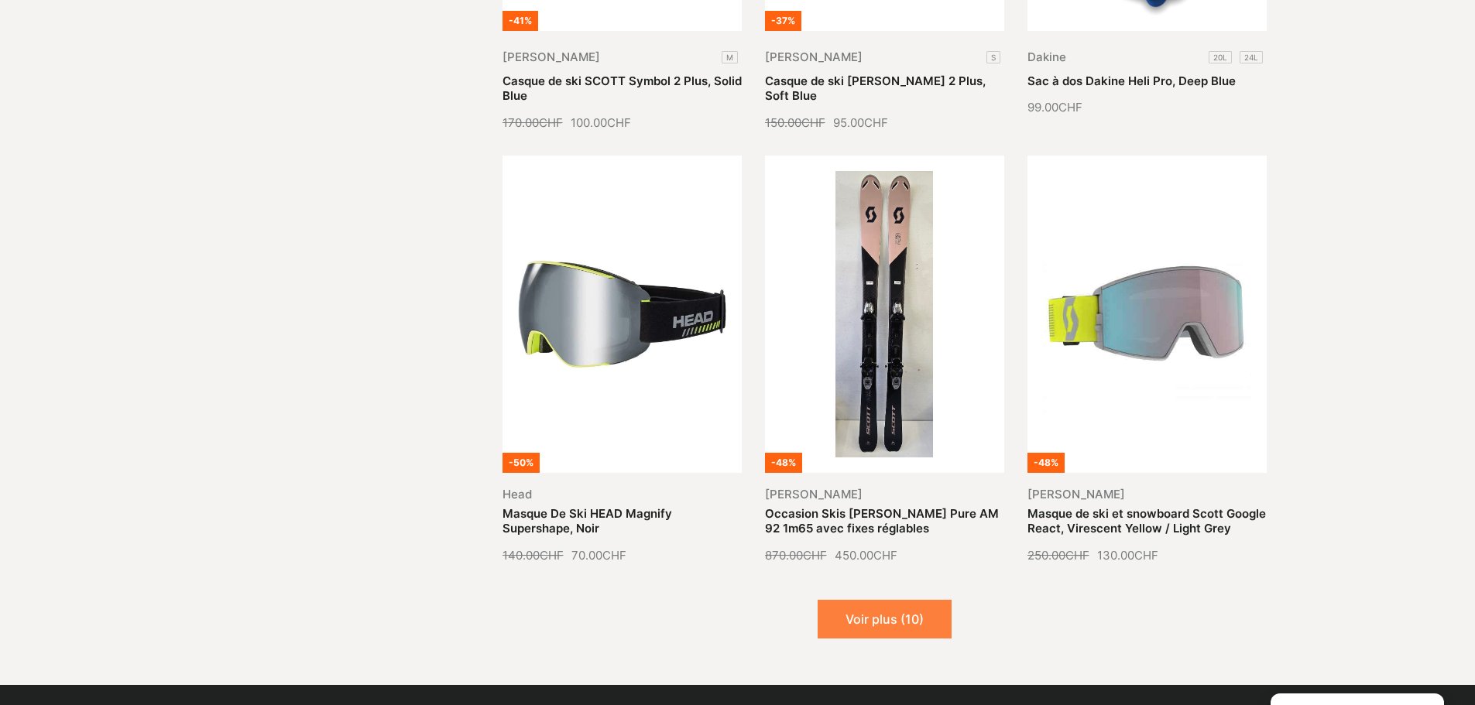
click at [918, 602] on button "Voir plus (10)" at bounding box center [884, 619] width 134 height 39
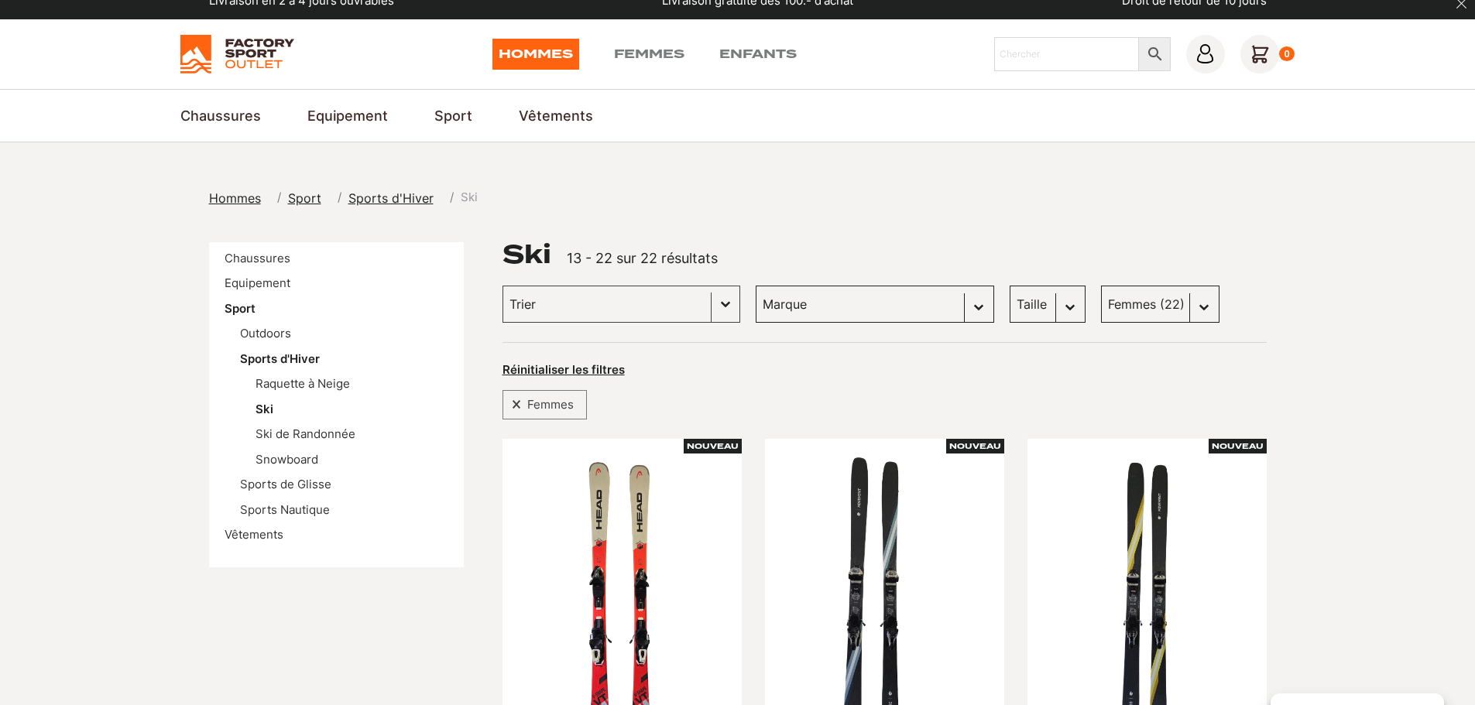
scroll to position [0, 0]
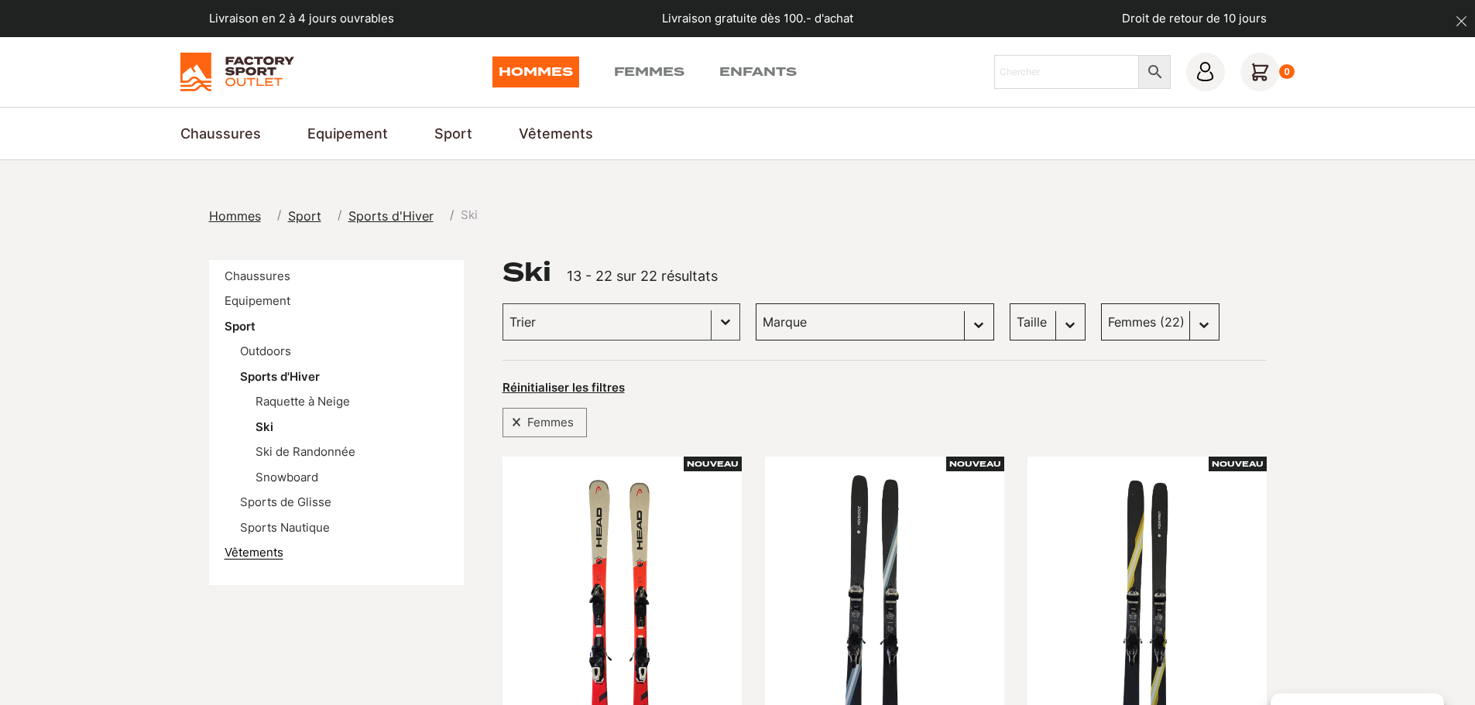
click at [265, 549] on link "Vêtements" at bounding box center [254, 552] width 59 height 15
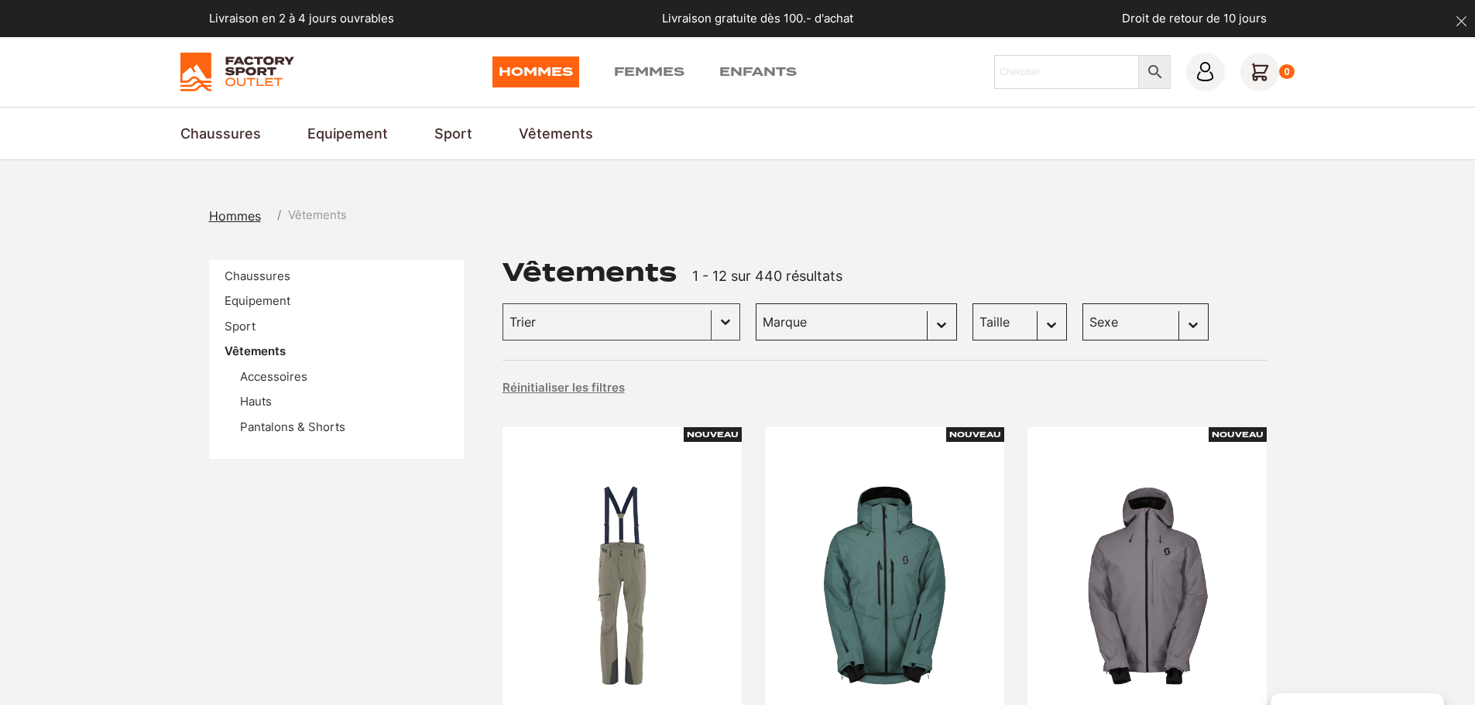
click at [1153, 314] on select "Sexe Hommes (401) Femmes (149) Enfants (11)" at bounding box center [1145, 321] width 126 height 37
select select "femmes"
click at [1082, 303] on select "Sexe Hommes (401) Femmes (149) Enfants (11)" at bounding box center [1145, 321] width 126 height 37
select select "femmes"
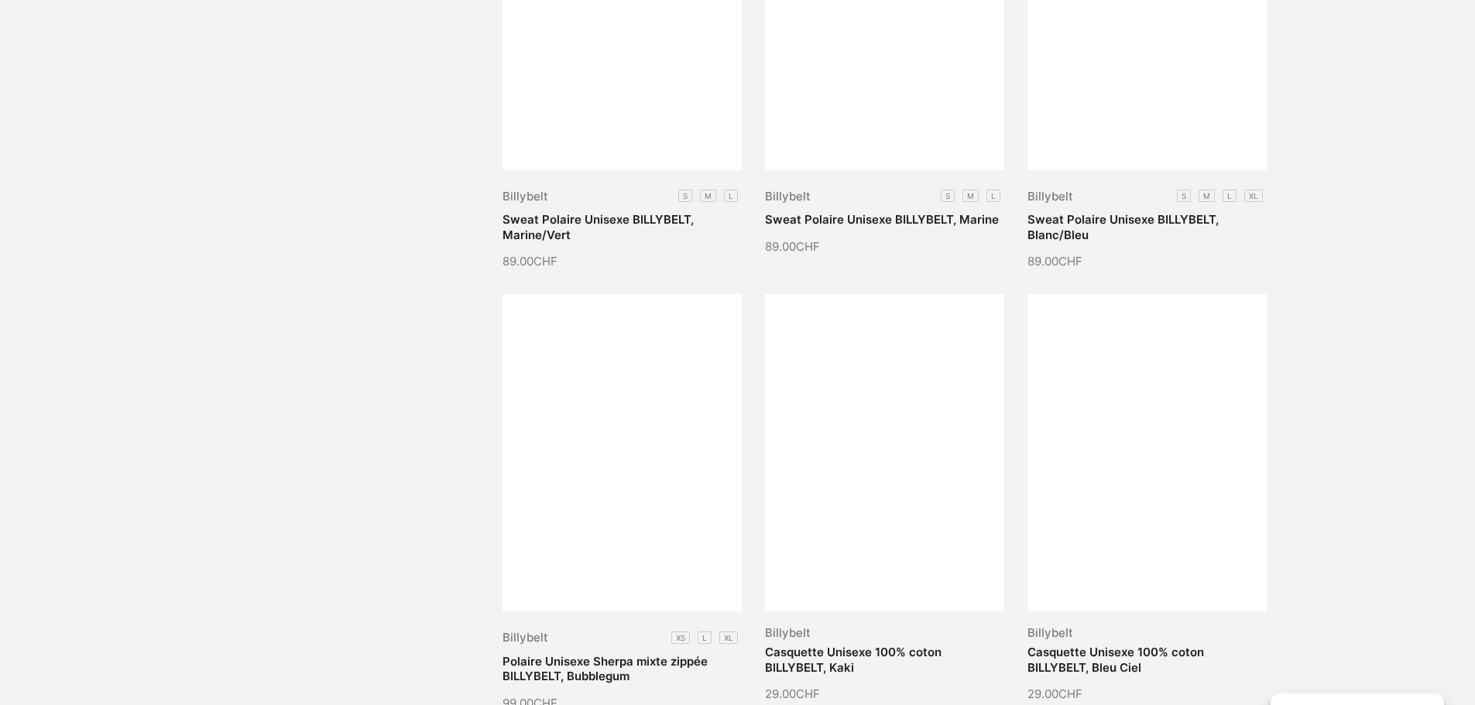
scroll to position [1626, 0]
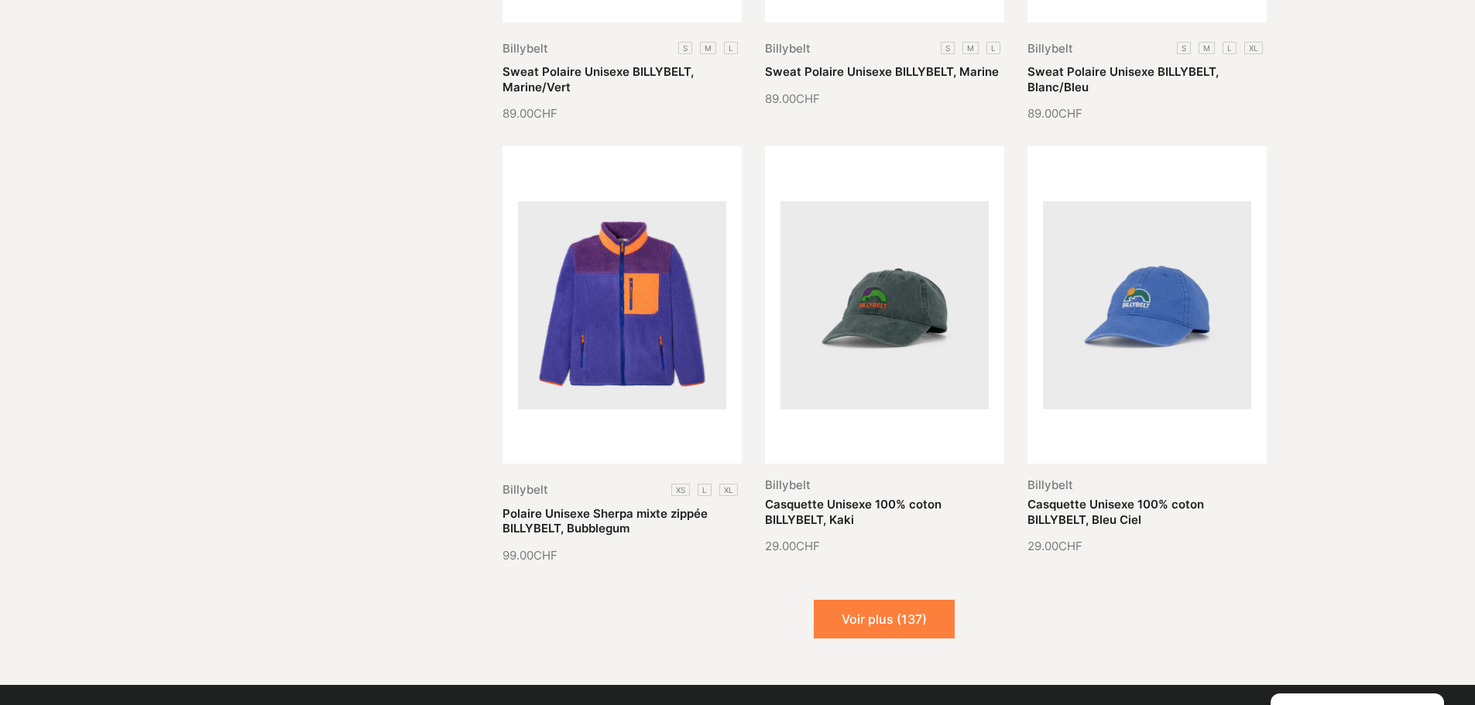
click at [923, 613] on button "Voir plus (137)" at bounding box center [884, 619] width 141 height 39
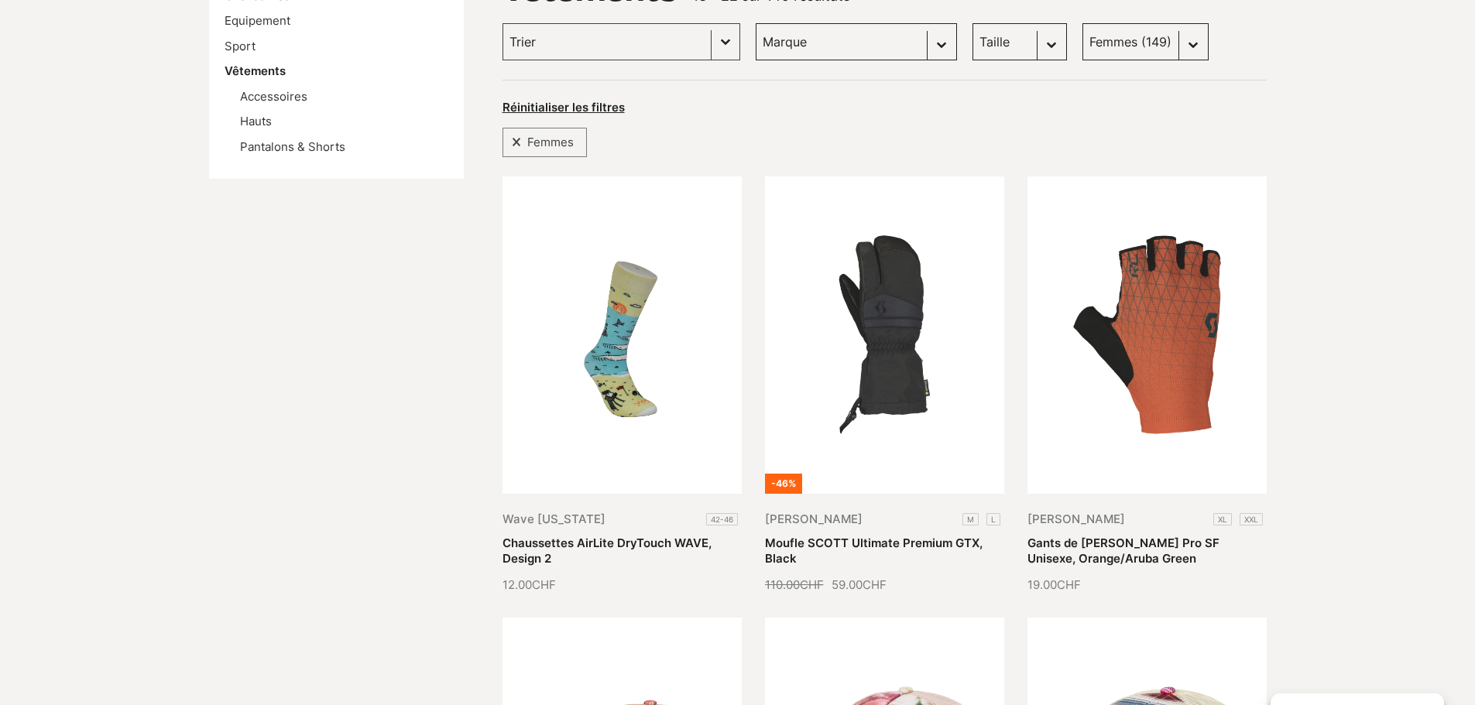
scroll to position [0, 0]
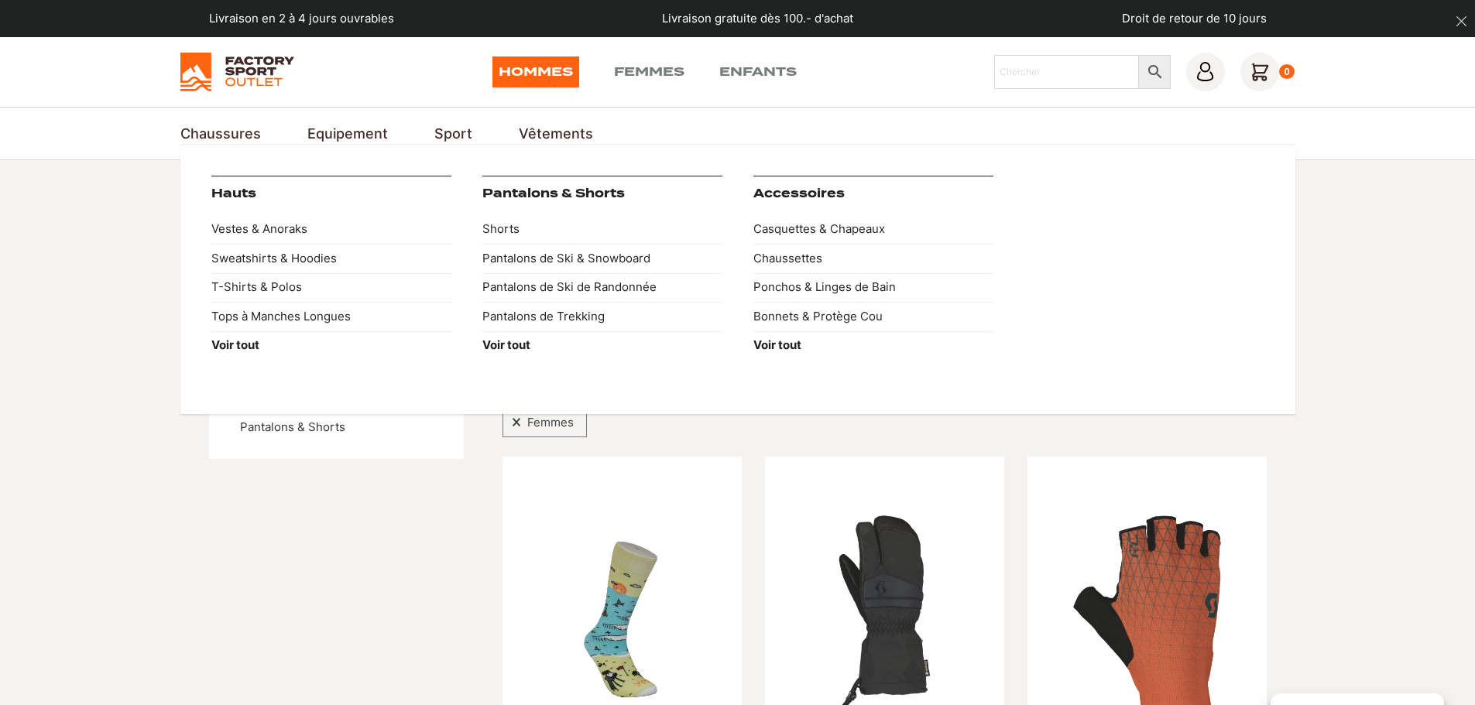
click at [555, 128] on link "Vêtements" at bounding box center [556, 133] width 74 height 21
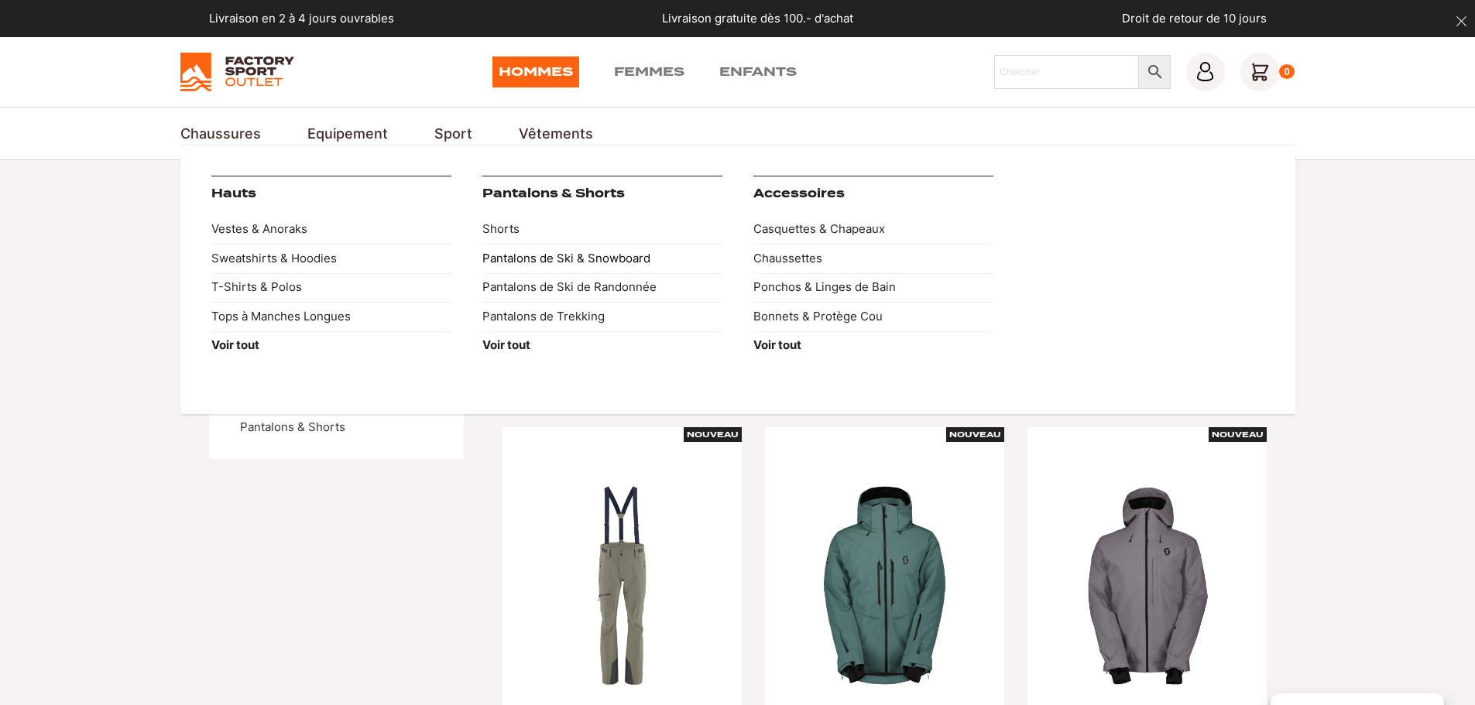
click at [549, 258] on link "Pantalons de Ski & Snowboard" at bounding box center [602, 258] width 240 height 29
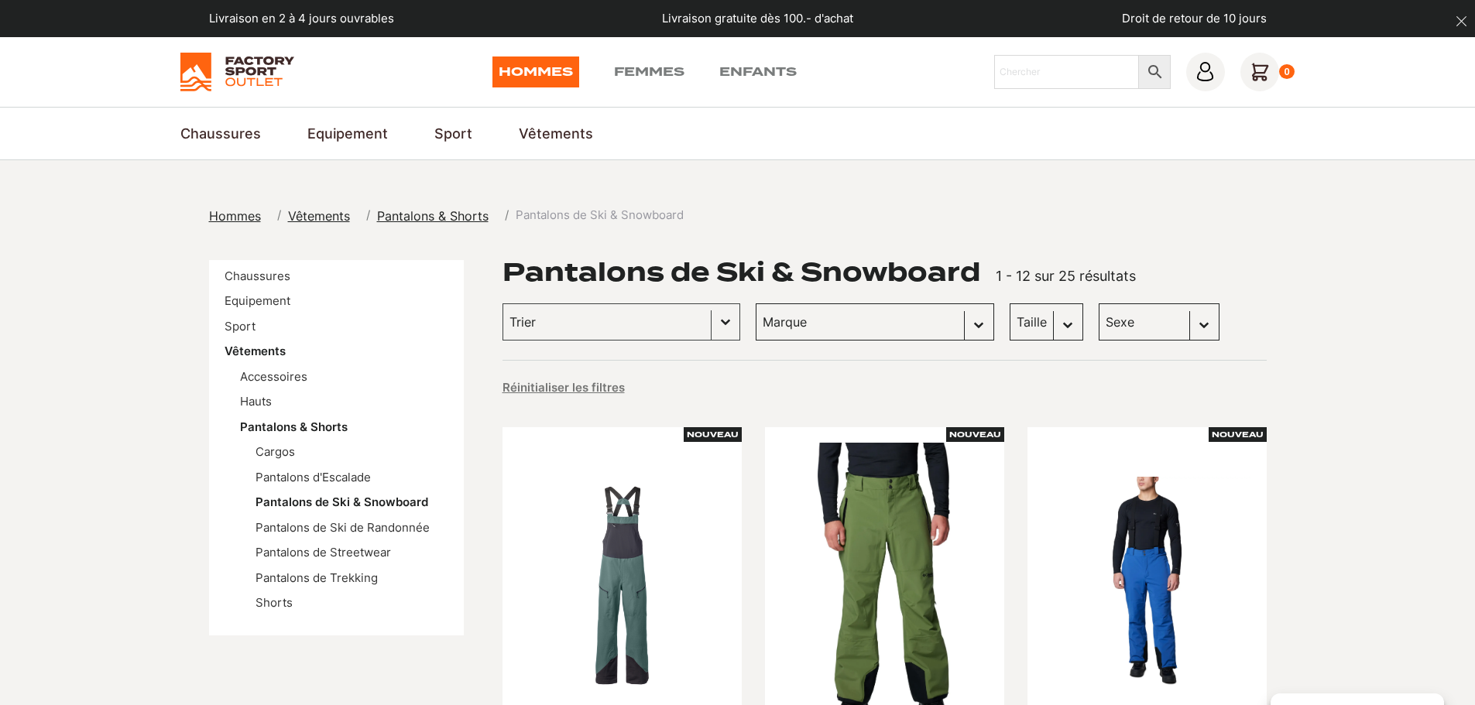
click at [1099, 321] on select "Sexe Hommes (23)" at bounding box center [1159, 321] width 121 height 37
click at [1099, 303] on select "Sexe Hommes (23)" at bounding box center [1159, 321] width 121 height 37
click at [650, 74] on link "Femmes" at bounding box center [649, 72] width 70 height 31
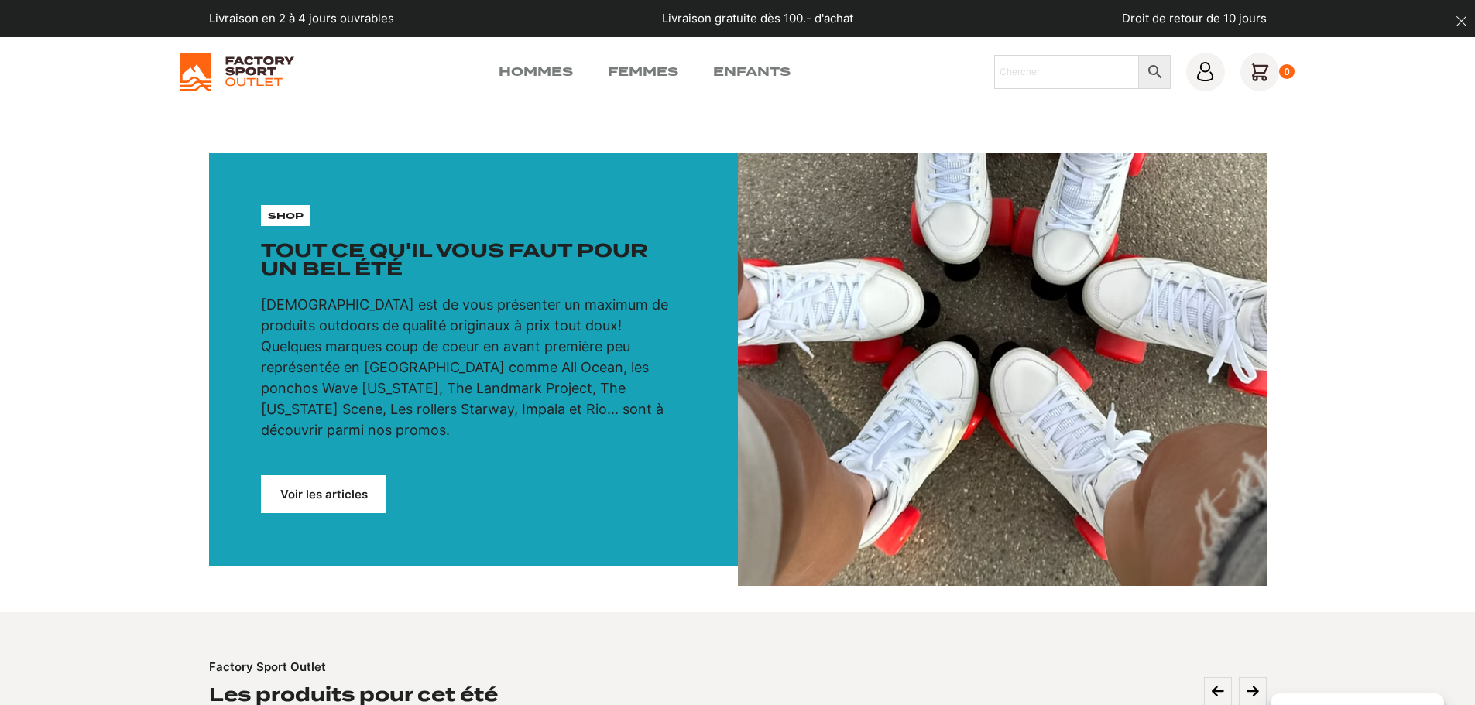
click at [320, 475] on link "Voir les articles" at bounding box center [323, 494] width 125 height 38
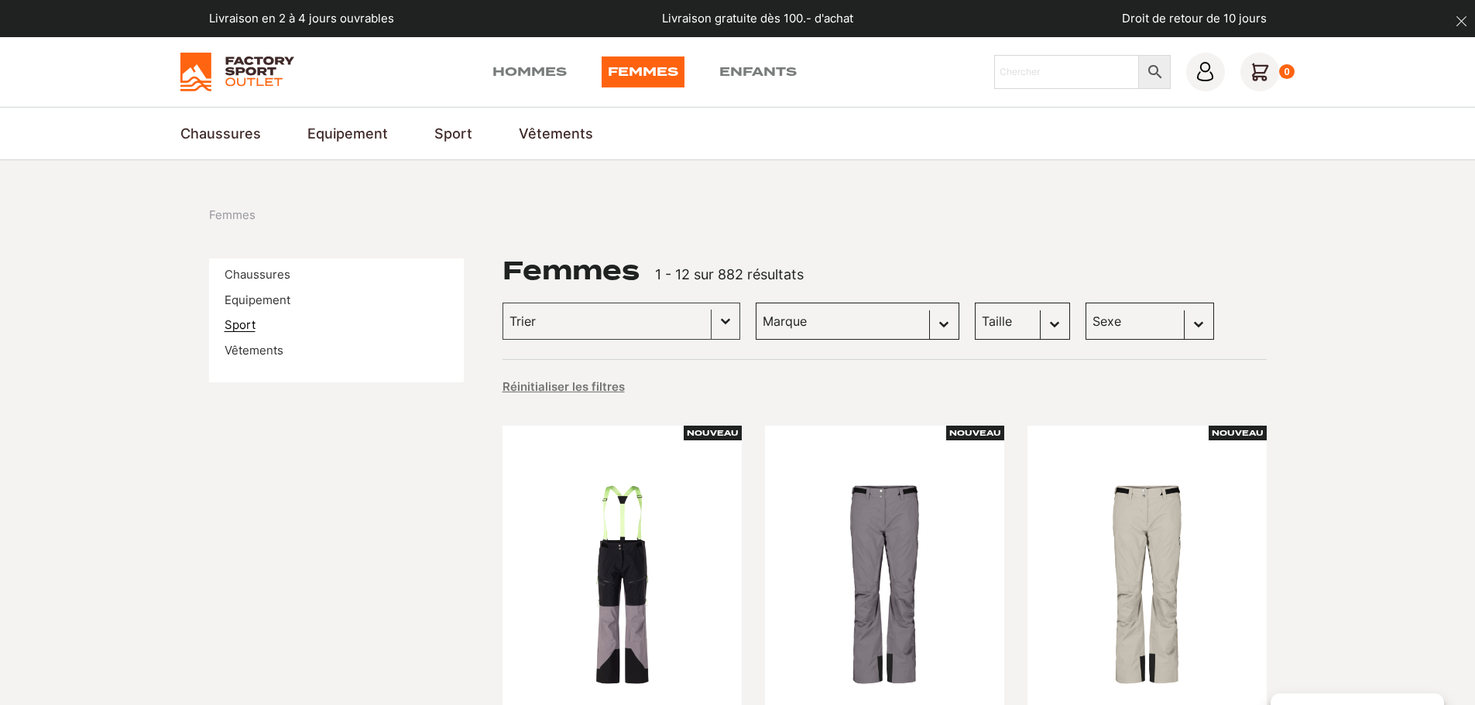
click at [248, 317] on link "Sport" at bounding box center [240, 324] width 31 height 15
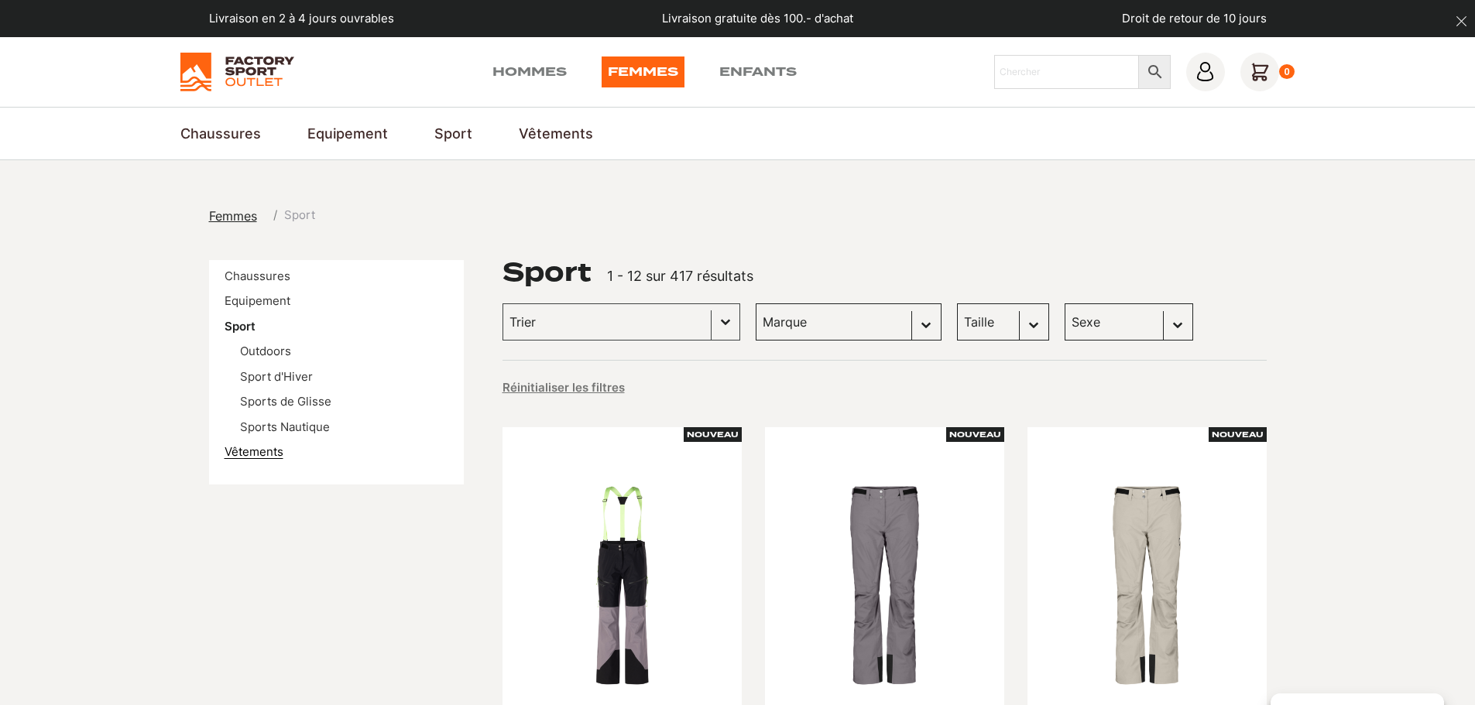
click at [247, 453] on link "Vêtements" at bounding box center [254, 451] width 59 height 15
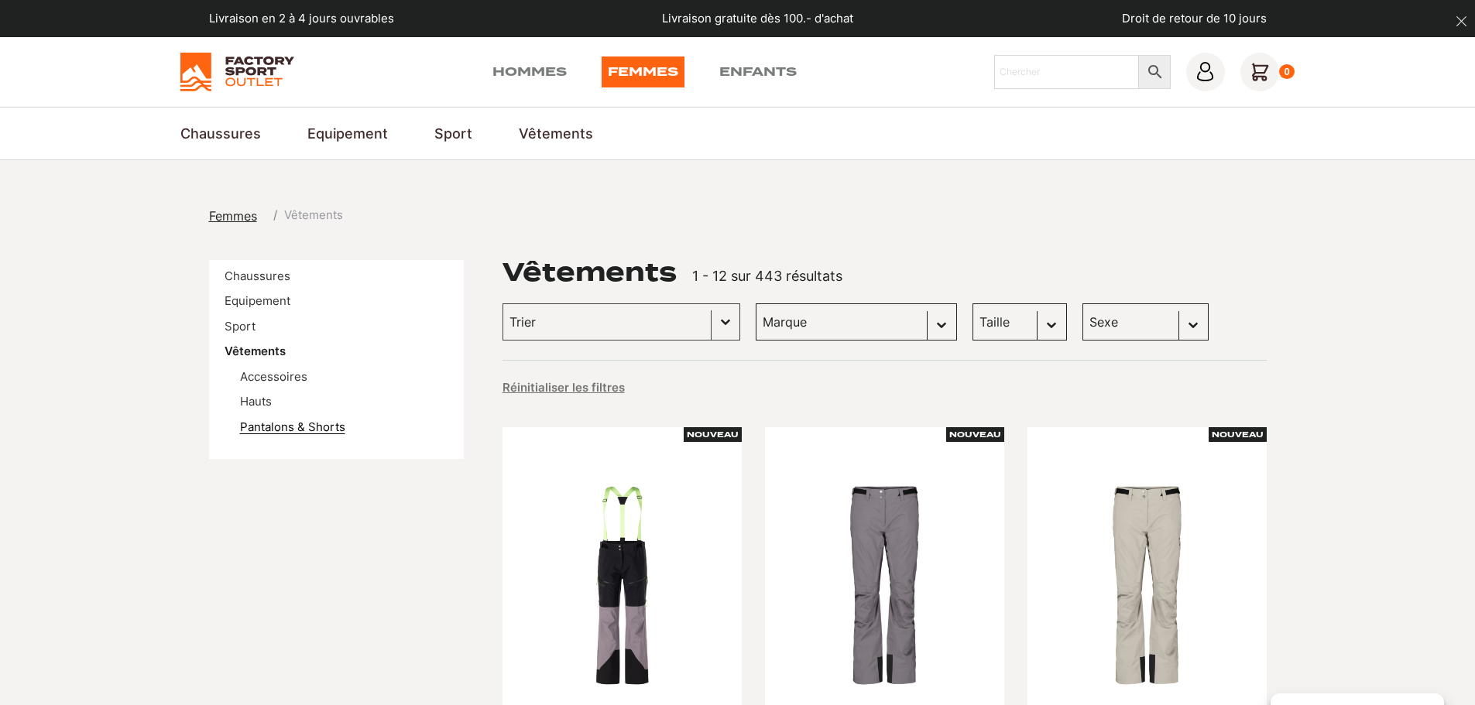
click at [272, 429] on link "Pantalons & Shorts" at bounding box center [292, 427] width 105 height 15
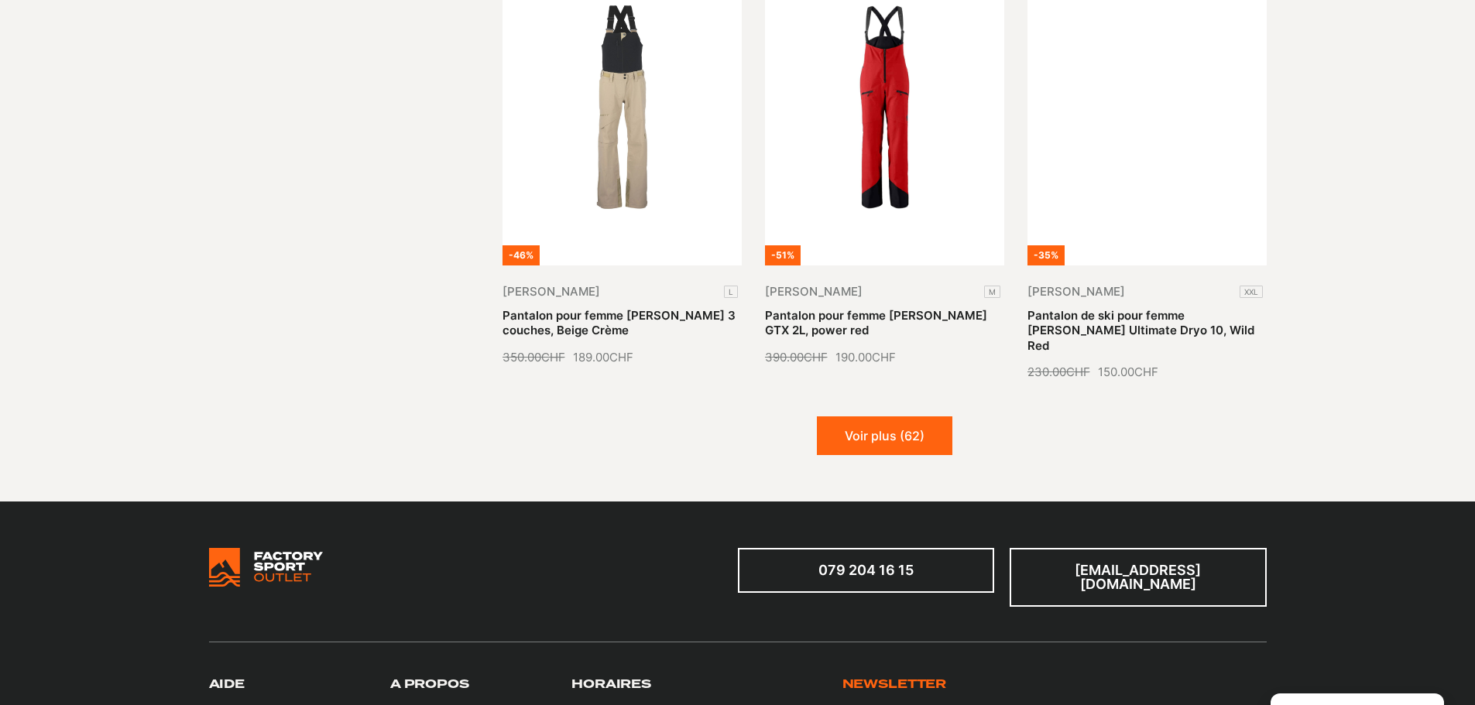
scroll to position [1858, 0]
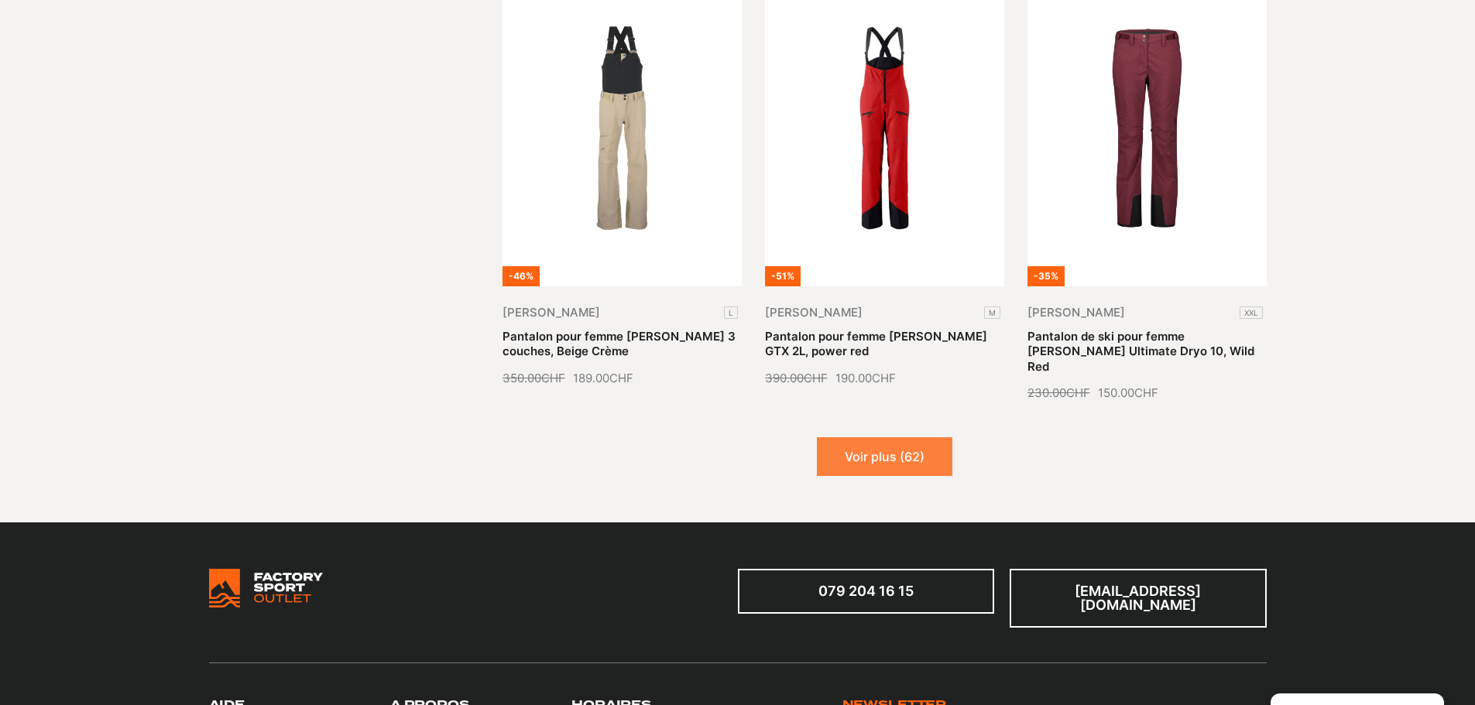
click at [895, 437] on button "Voir plus (62)" at bounding box center [884, 456] width 135 height 39
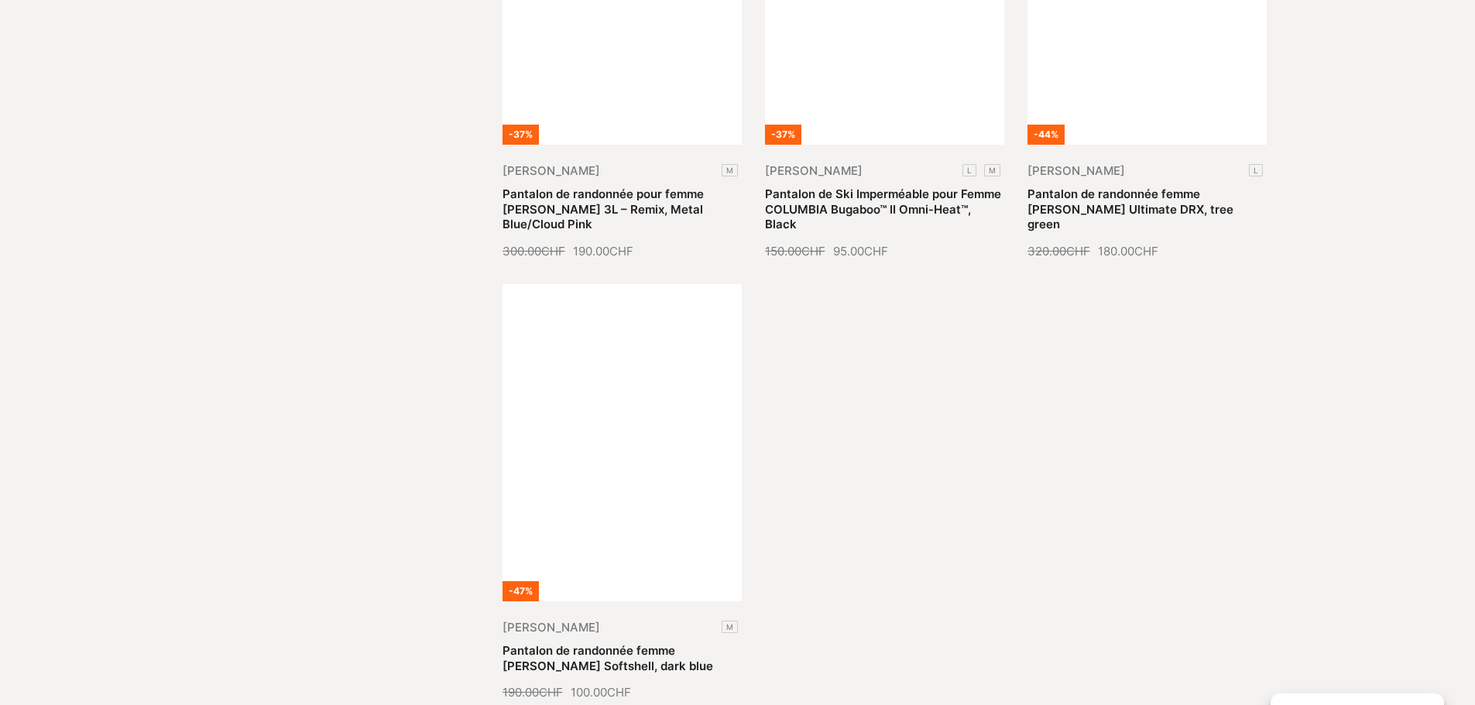
scroll to position [3406, 0]
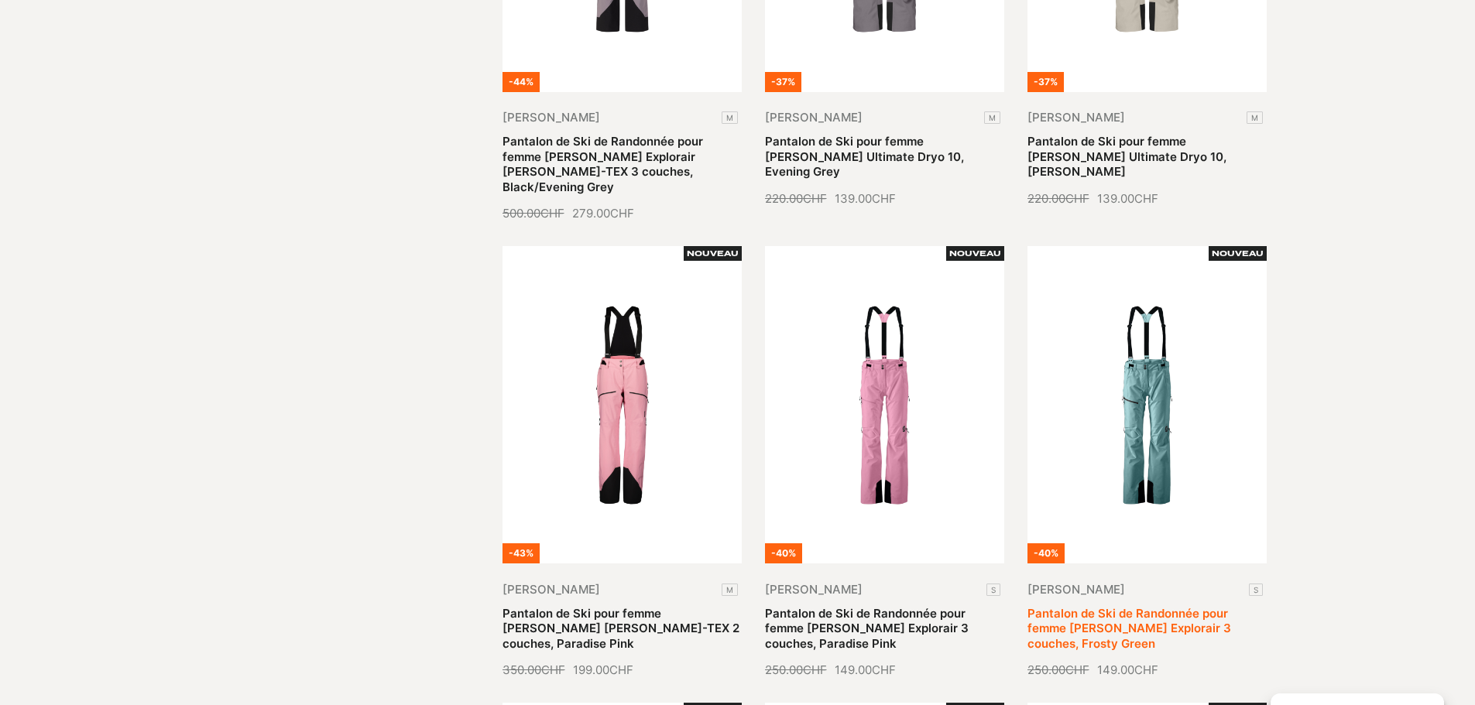
scroll to position [310, 0]
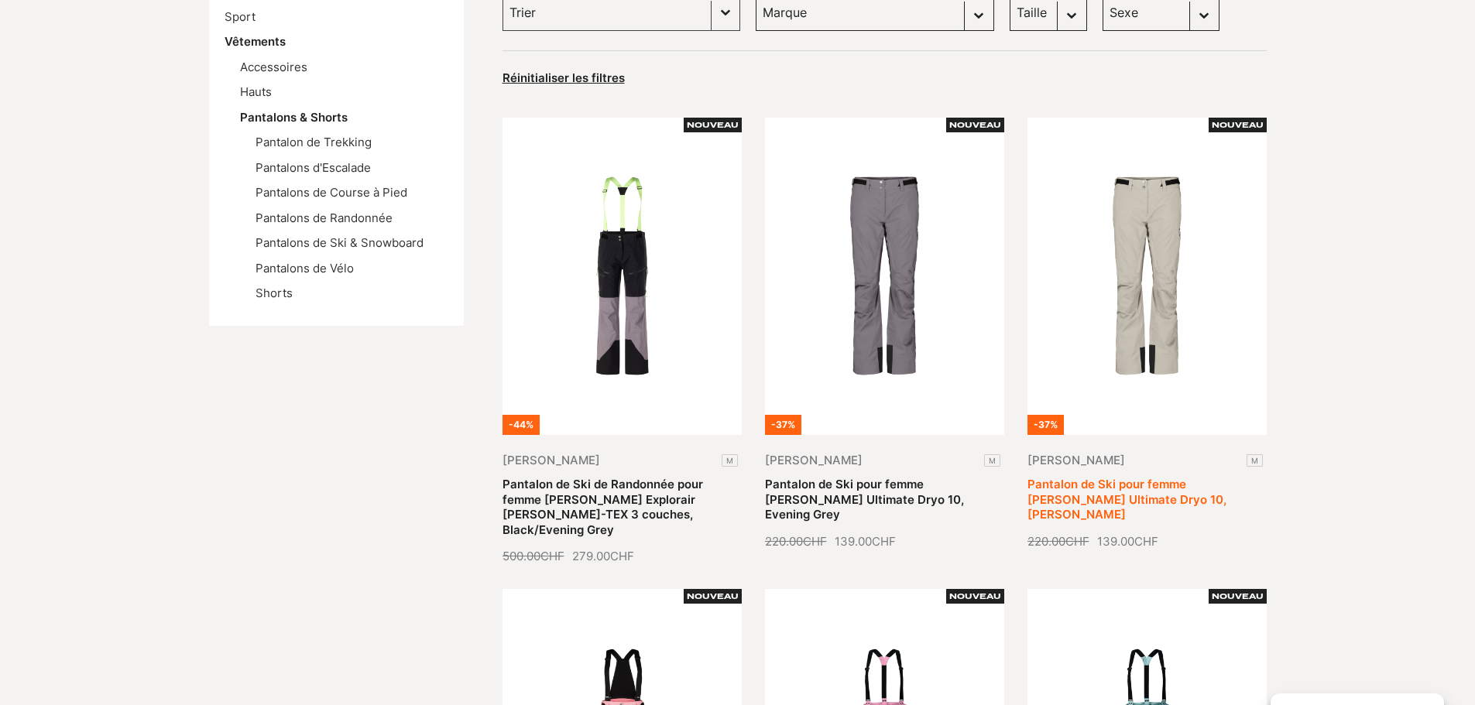
click at [1053, 482] on link "Pantalon de Ski pour femme [PERSON_NAME] Ultimate Dryo 10, [PERSON_NAME]" at bounding box center [1126, 499] width 199 height 45
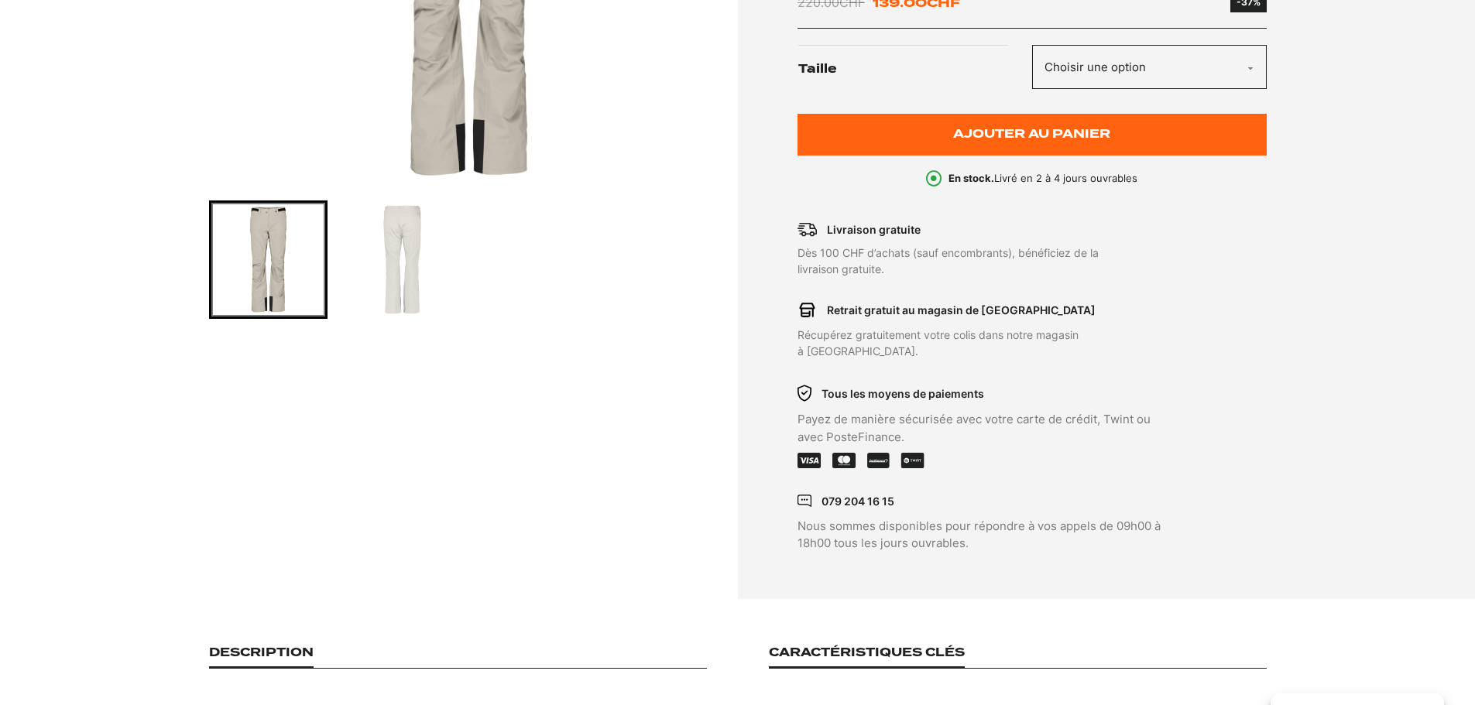
scroll to position [155, 0]
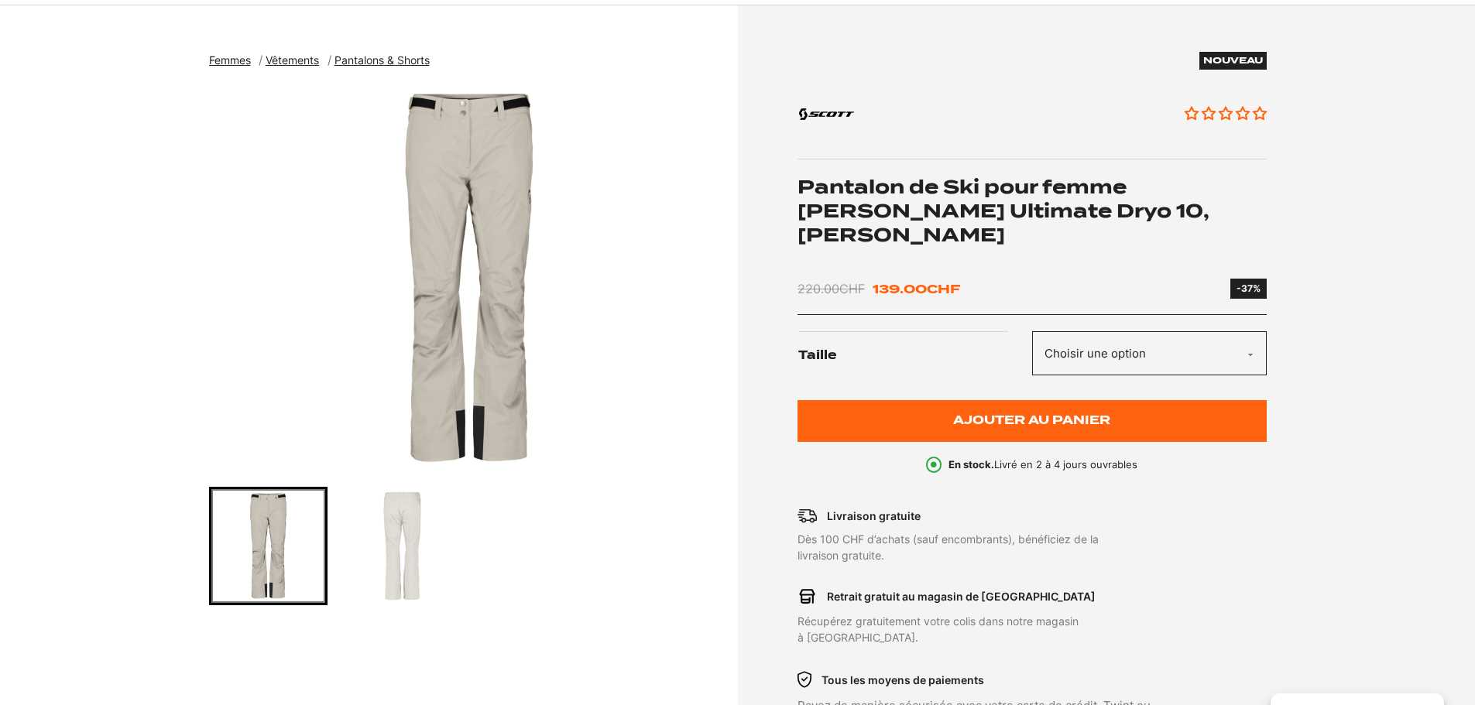
click at [414, 566] on img "Go to slide 2" at bounding box center [402, 546] width 114 height 114
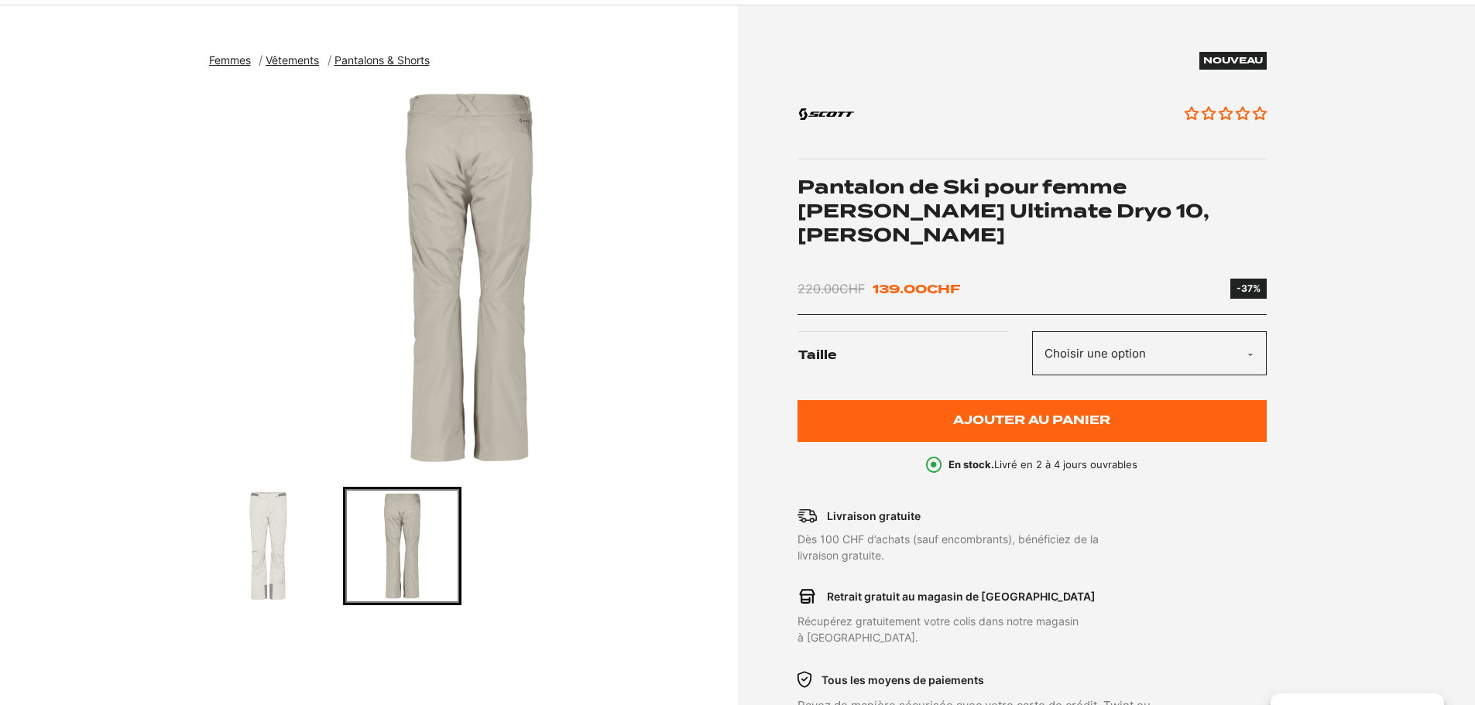
click at [294, 576] on img "Go to slide 1" at bounding box center [268, 546] width 114 height 114
